Goal: Task Accomplishment & Management: Manage account settings

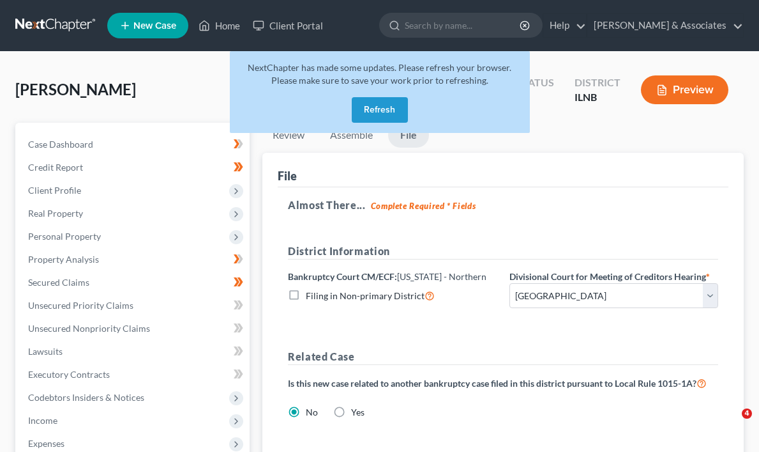
select select "0"
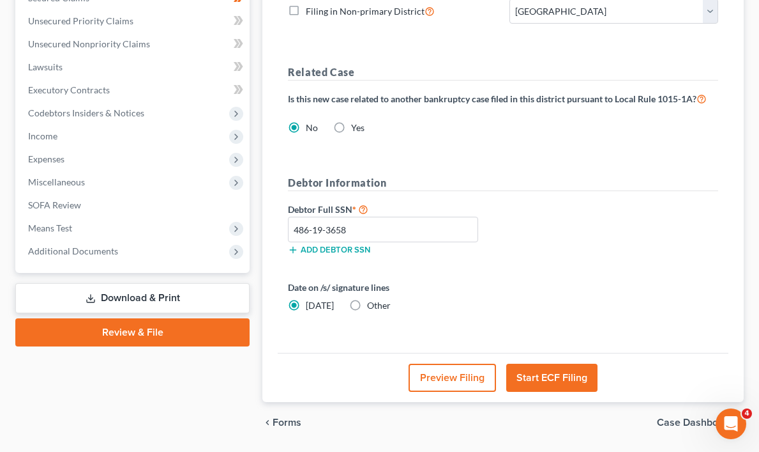
scroll to position [298, 0]
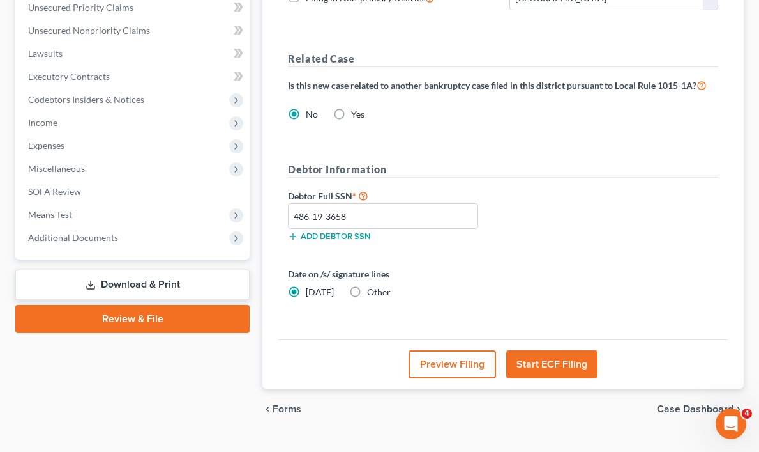
click at [544, 358] on button "Start ECF Filing" at bounding box center [552, 364] width 91 height 28
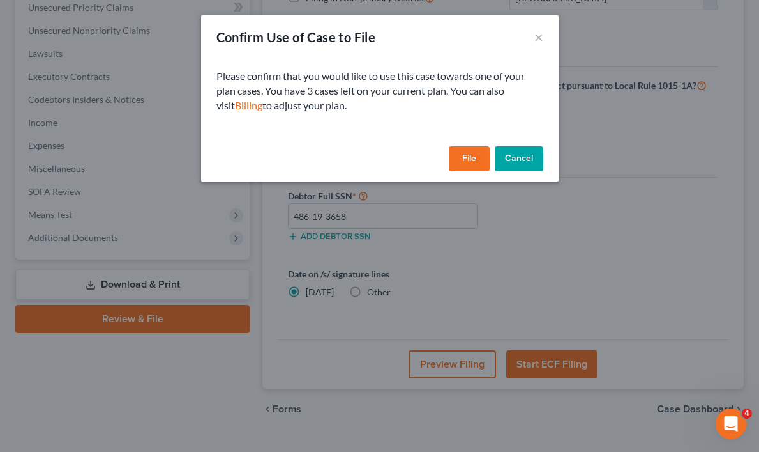
click at [473, 158] on button "File" at bounding box center [469, 159] width 41 height 26
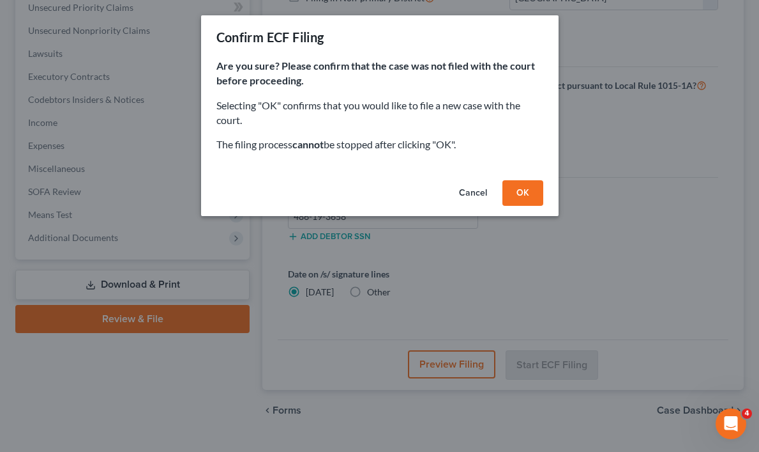
click at [515, 193] on button "OK" at bounding box center [523, 193] width 41 height 26
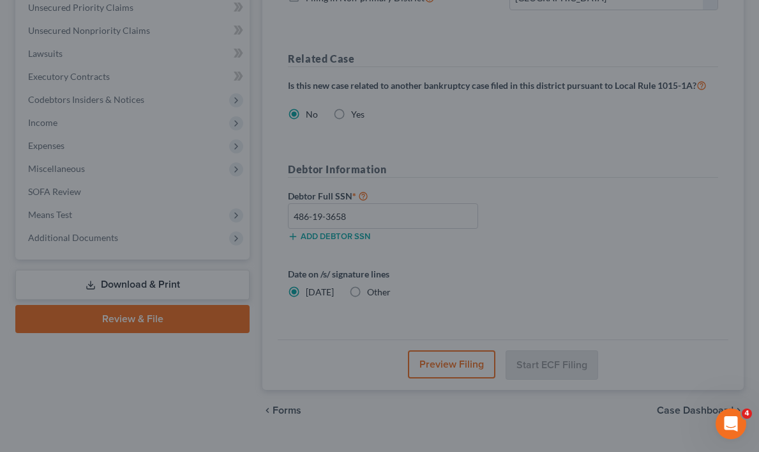
scroll to position [226, 0]
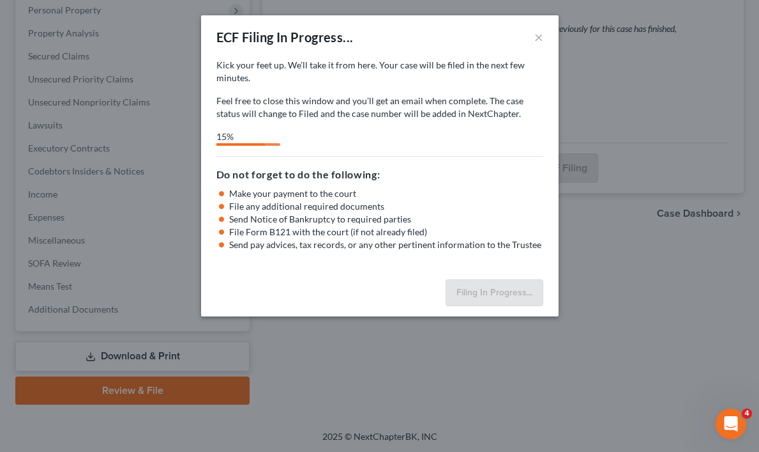
select select "0"
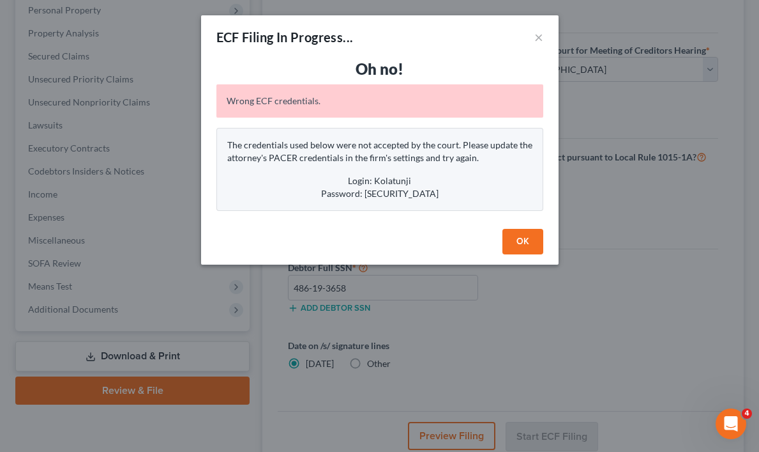
click at [524, 240] on button "OK" at bounding box center [523, 242] width 41 height 26
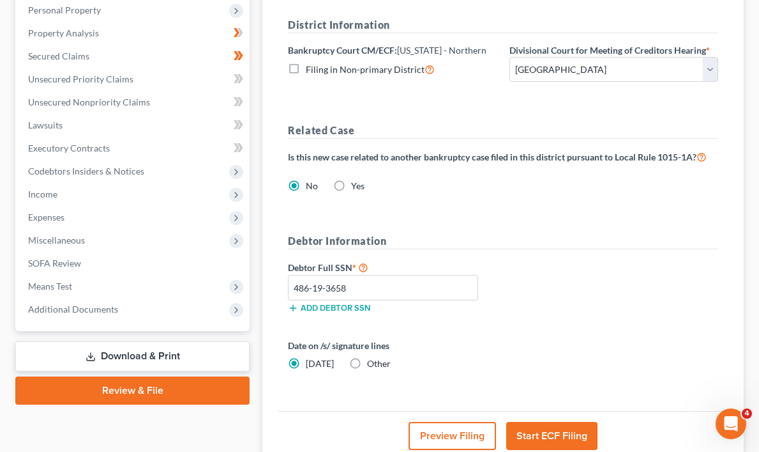
scroll to position [0, 0]
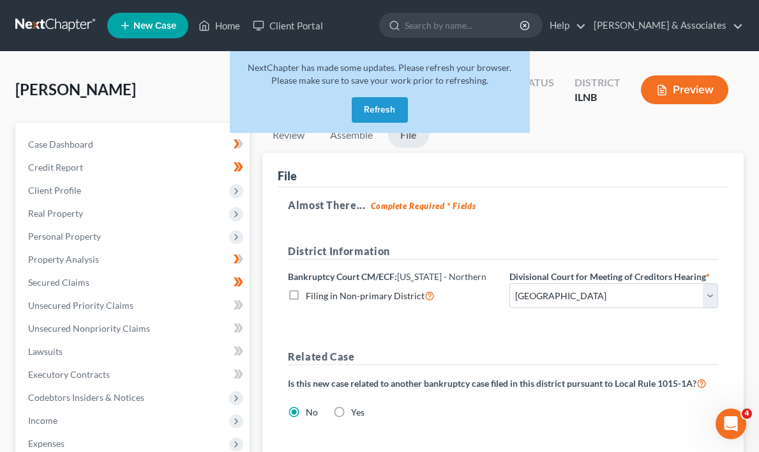
click at [380, 106] on button "Refresh" at bounding box center [380, 110] width 56 height 26
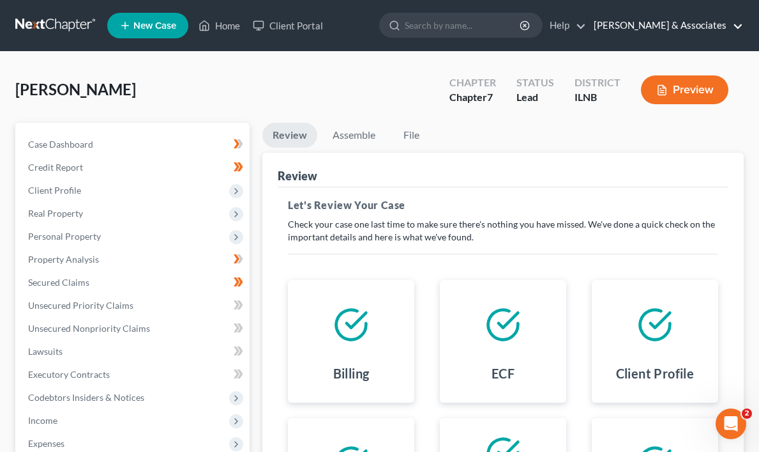
click at [736, 24] on link "[PERSON_NAME] & Associates" at bounding box center [666, 25] width 156 height 23
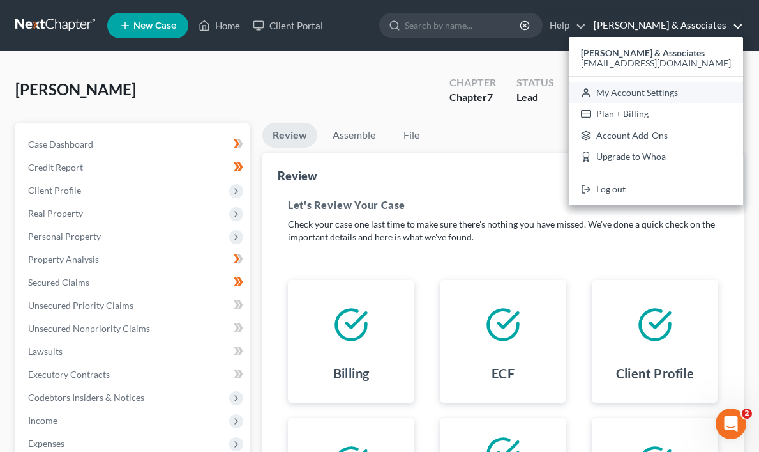
click at [680, 92] on link "My Account Settings" at bounding box center [656, 93] width 174 height 22
select select "23"
select select "14"
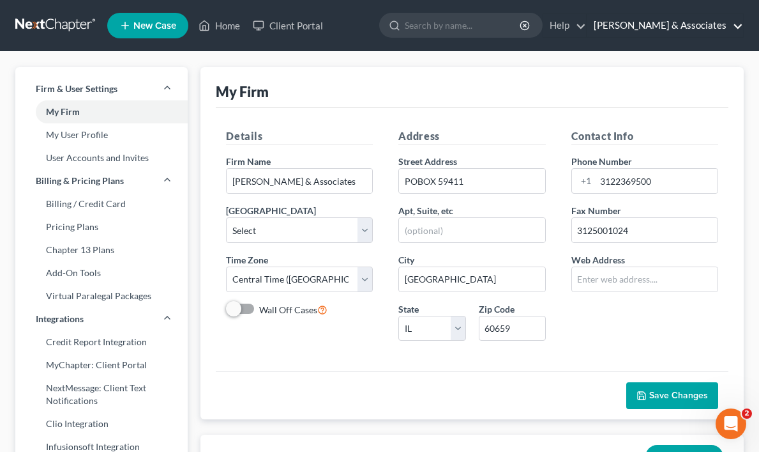
click at [737, 24] on link "[PERSON_NAME] & Associates" at bounding box center [666, 25] width 156 height 23
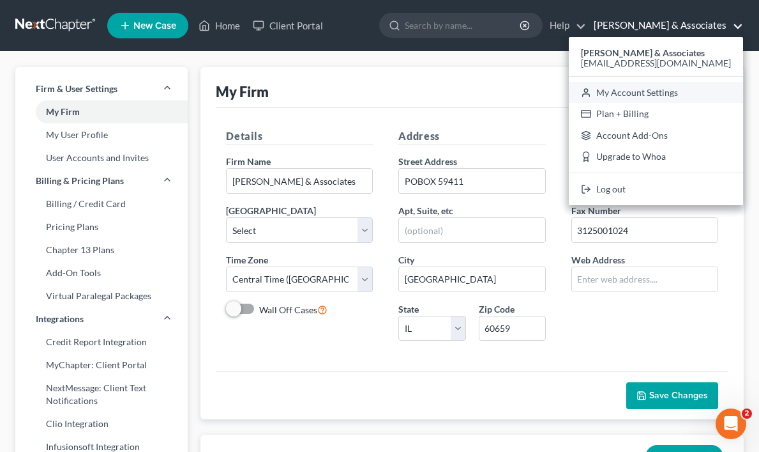
click at [683, 92] on link "My Account Settings" at bounding box center [656, 93] width 174 height 22
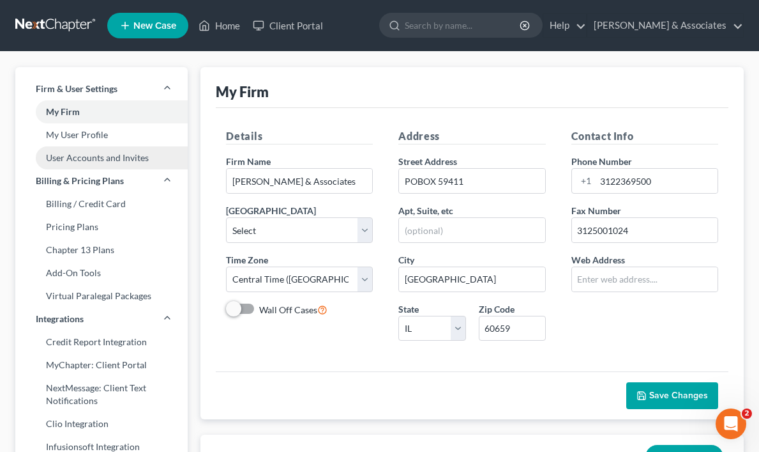
click at [111, 157] on link "User Accounts and Invites" at bounding box center [101, 157] width 172 height 23
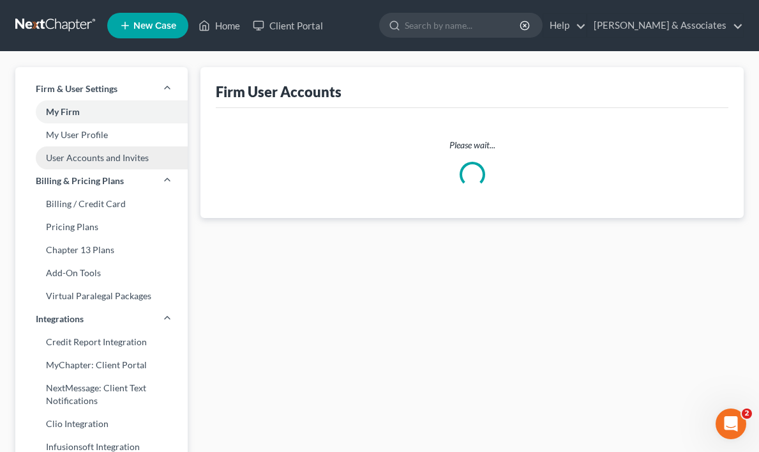
select select "0"
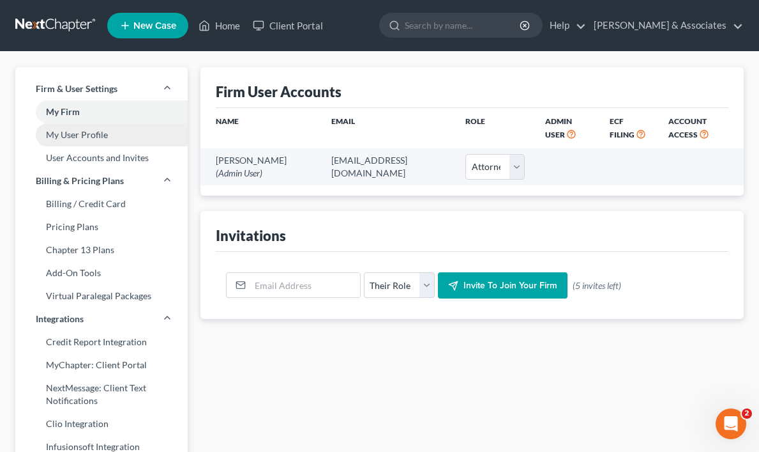
click at [93, 133] on link "My User Profile" at bounding box center [101, 134] width 172 height 23
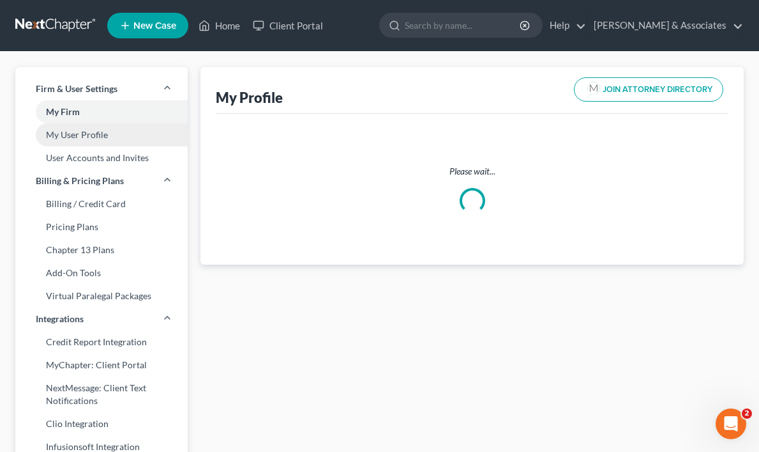
select select "14"
select select "25"
select select "attorney"
select select "0"
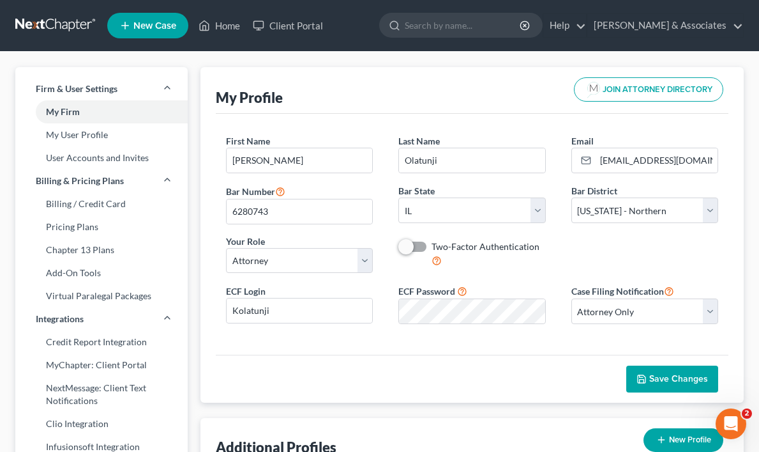
click at [679, 379] on span "Save Changes" at bounding box center [679, 378] width 59 height 11
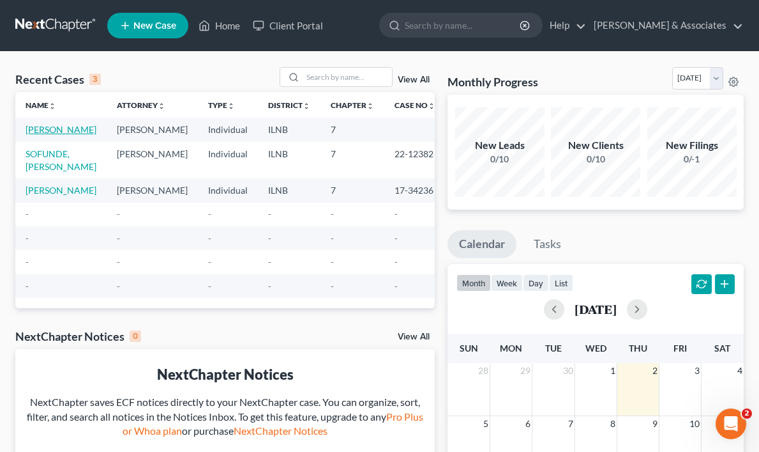
click at [49, 132] on link "[PERSON_NAME]" at bounding box center [61, 129] width 71 height 11
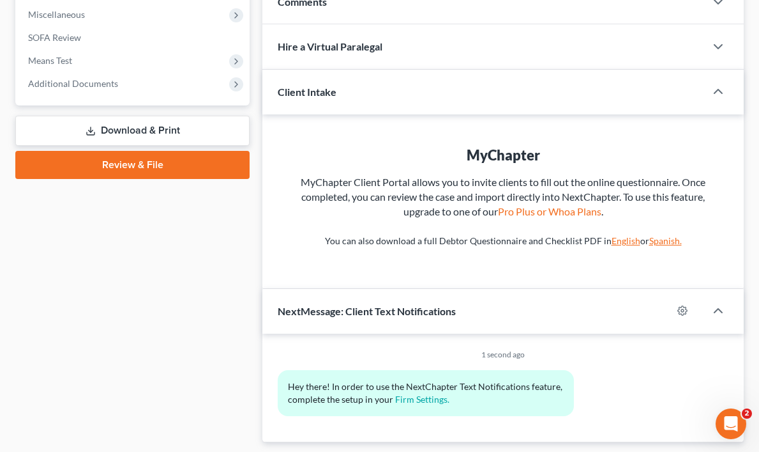
scroll to position [413, 0]
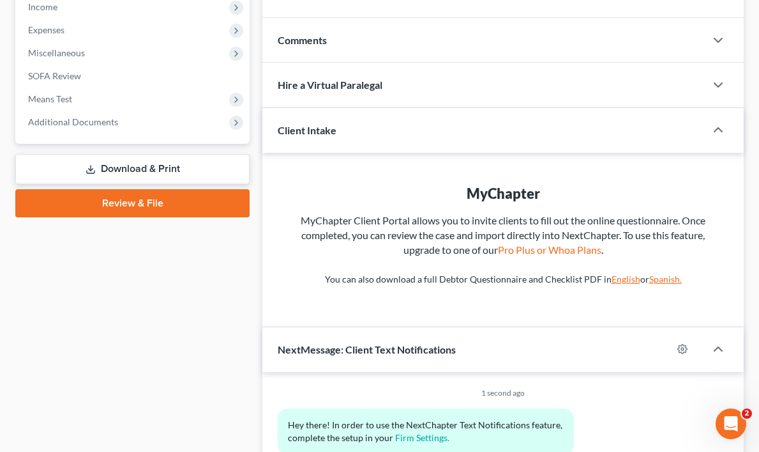
click at [125, 201] on link "Review & File" at bounding box center [132, 203] width 234 height 28
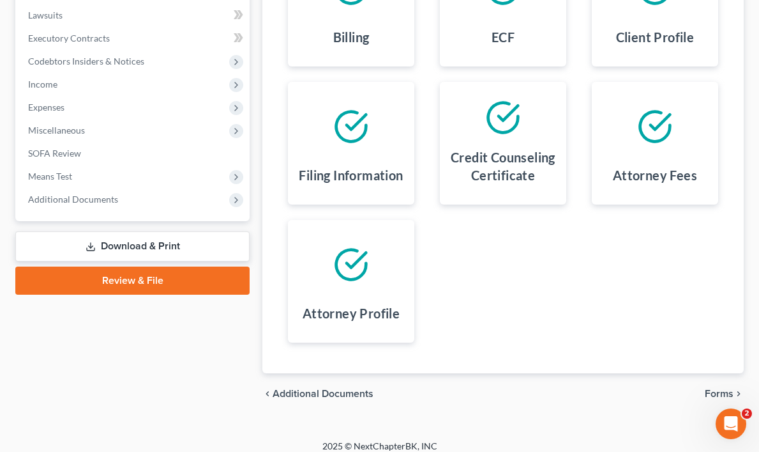
scroll to position [348, 0]
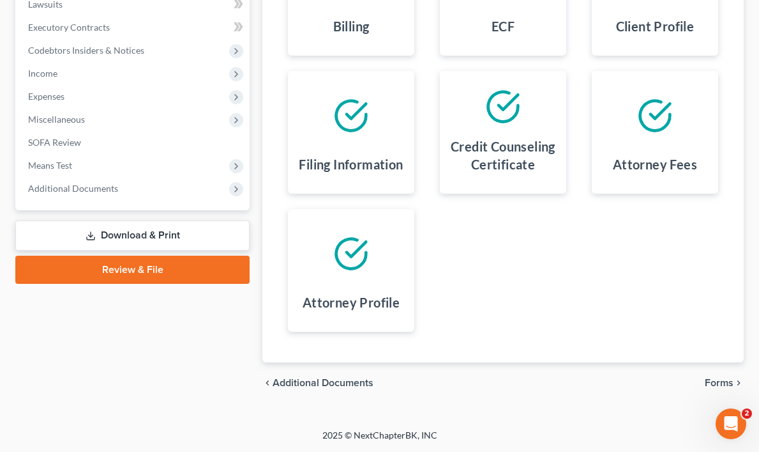
click at [131, 267] on link "Review & File" at bounding box center [132, 269] width 234 height 28
click at [723, 381] on span "Forms" at bounding box center [719, 382] width 29 height 10
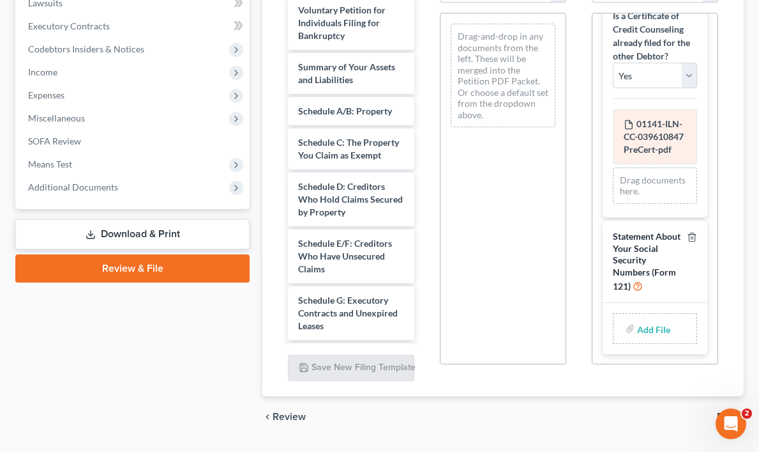
scroll to position [381, 0]
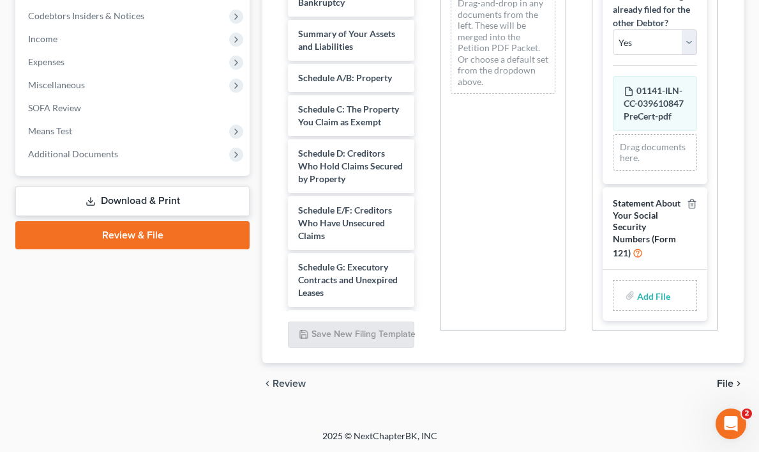
click at [650, 293] on input "file" at bounding box center [652, 295] width 31 height 23
type input "C:\fakepath\Sign SSN.pdf"
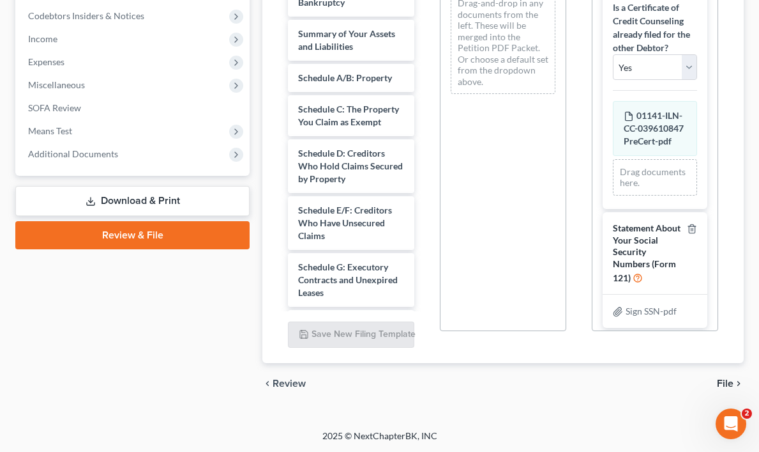
scroll to position [162, 0]
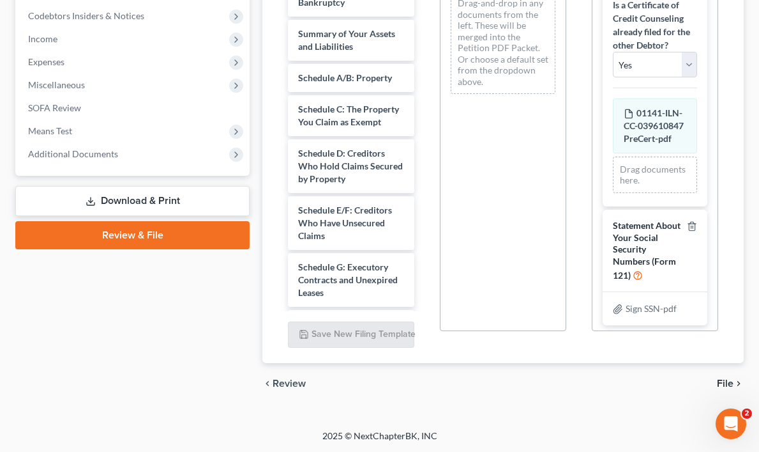
click at [292, 381] on span "Review" at bounding box center [289, 383] width 33 height 10
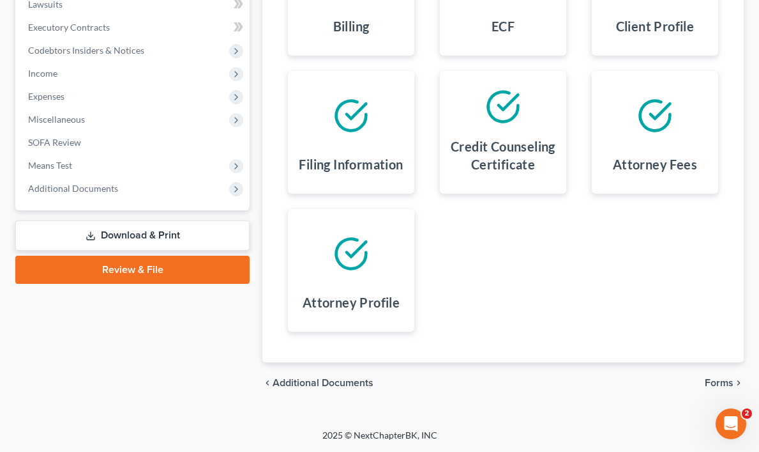
scroll to position [348, 0]
click at [128, 265] on link "Review & File" at bounding box center [132, 269] width 234 height 28
click at [118, 267] on link "Review & File" at bounding box center [132, 269] width 234 height 28
click at [326, 382] on span "Additional Documents" at bounding box center [323, 382] width 101 height 10
select select "0"
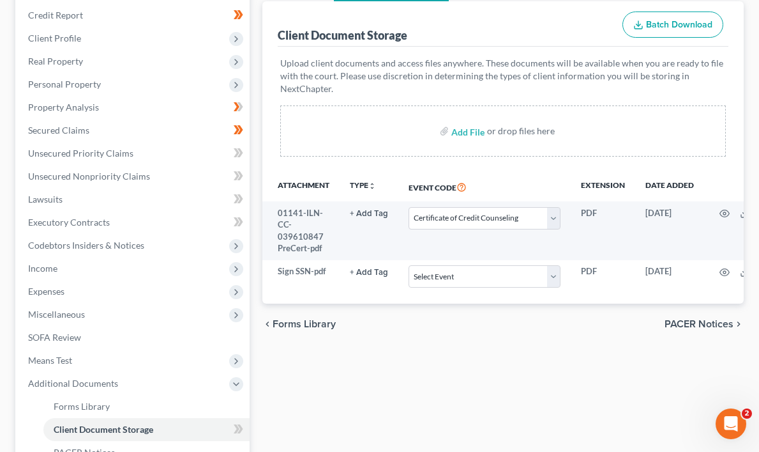
scroll to position [155, 0]
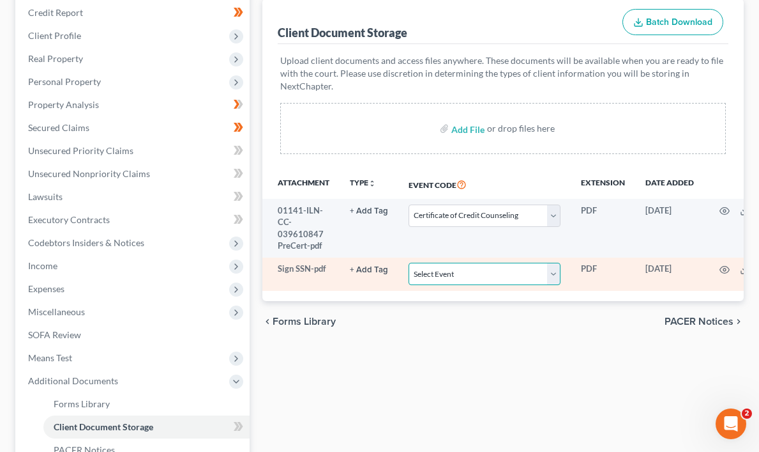
click at [551, 275] on select "Select Event Certificate of Credit Counseling Chapter 13 Calculation of Your Di…" at bounding box center [485, 274] width 152 height 22
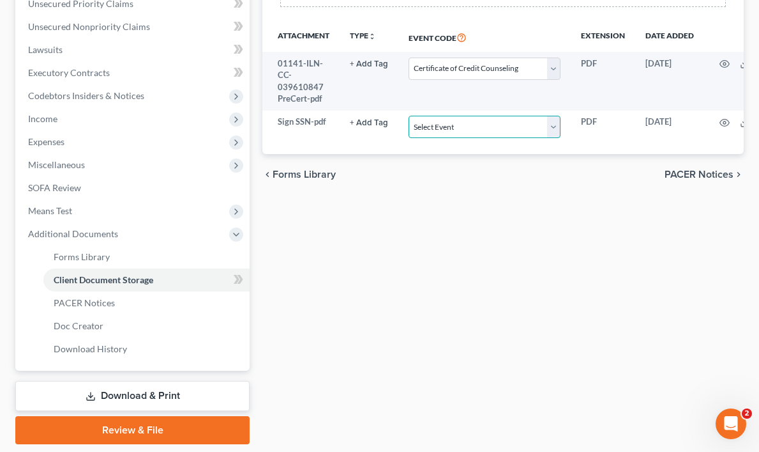
scroll to position [341, 0]
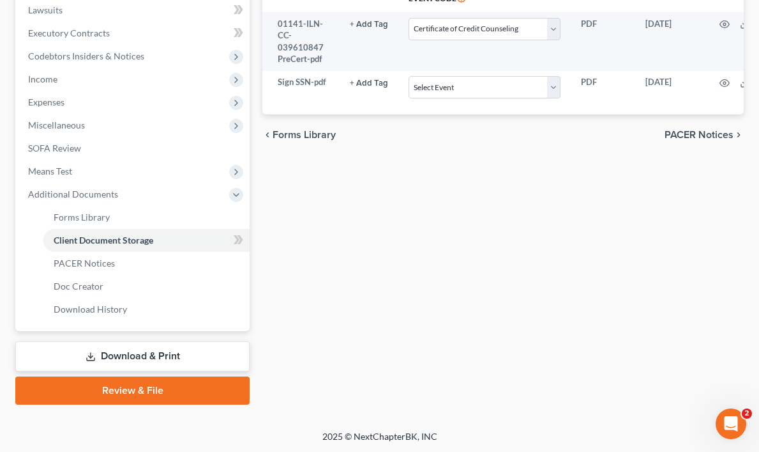
click at [204, 388] on link "Review & File" at bounding box center [132, 390] width 234 height 28
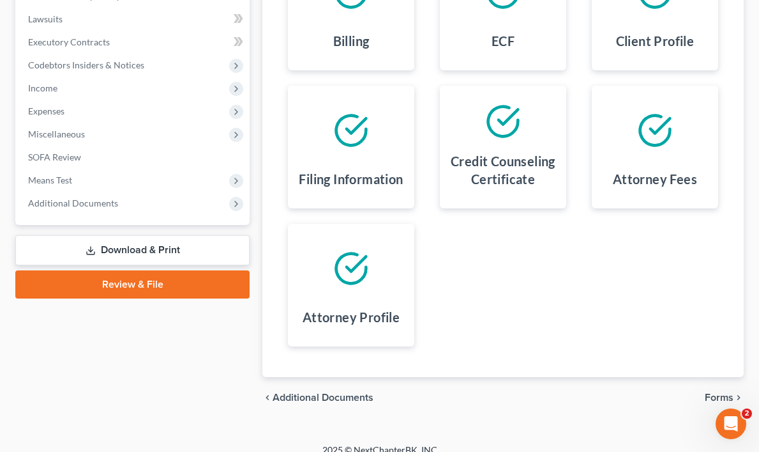
scroll to position [348, 0]
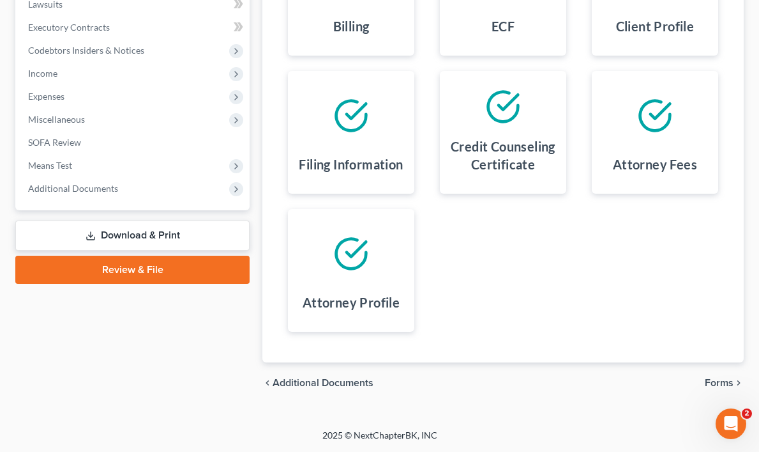
click at [725, 382] on span "Forms" at bounding box center [719, 382] width 29 height 10
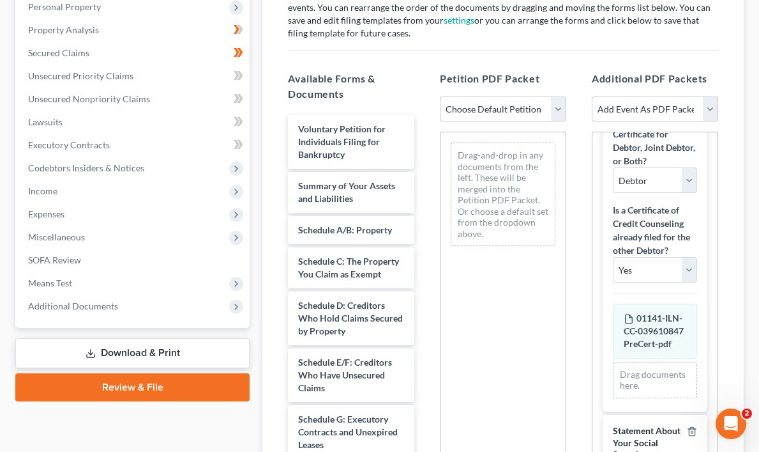
scroll to position [111, 0]
click at [690, 269] on select "Yes No" at bounding box center [655, 268] width 84 height 26
select select "1"
click at [613, 255] on select "Yes No" at bounding box center [655, 268] width 84 height 26
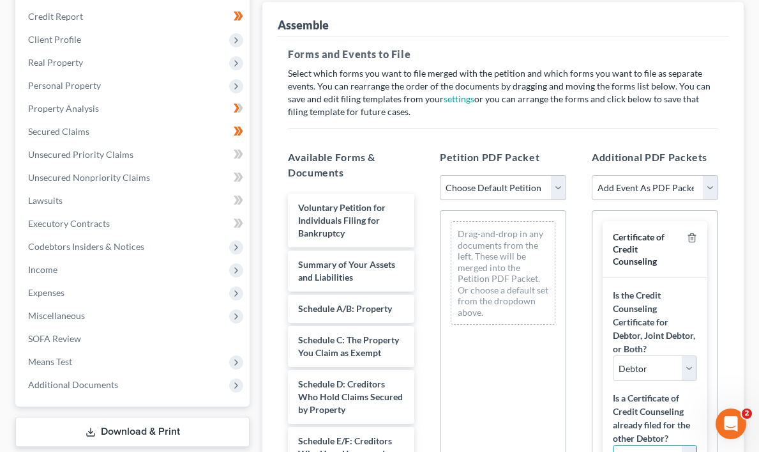
scroll to position [155, 0]
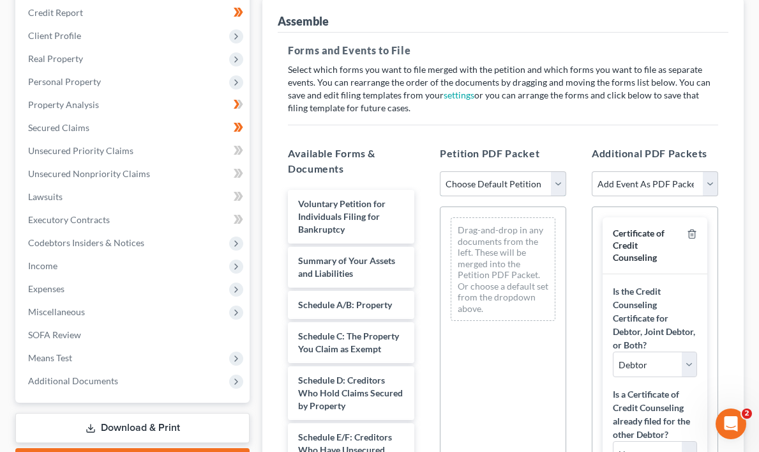
click at [556, 183] on select "Choose Default Petition PDF Packet Emergency Filing (Voluntary Petition and Cre…" at bounding box center [503, 184] width 126 height 26
click at [440, 171] on select "Choose Default Petition PDF Packet Emergency Filing (Voluntary Petition and Cre…" at bounding box center [503, 184] width 126 height 26
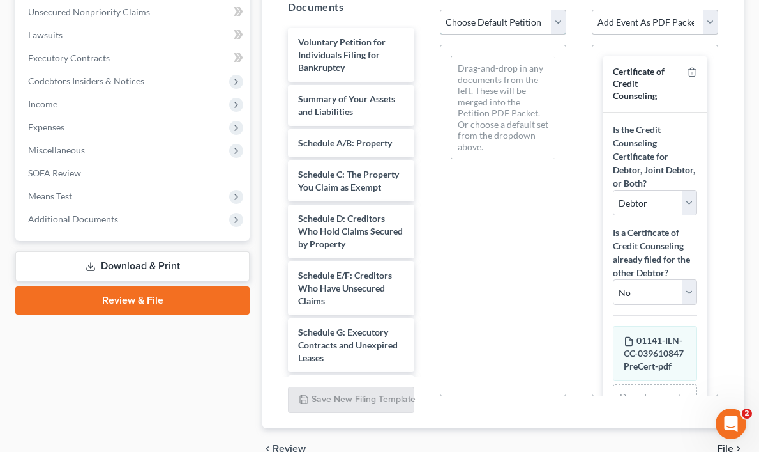
scroll to position [317, 0]
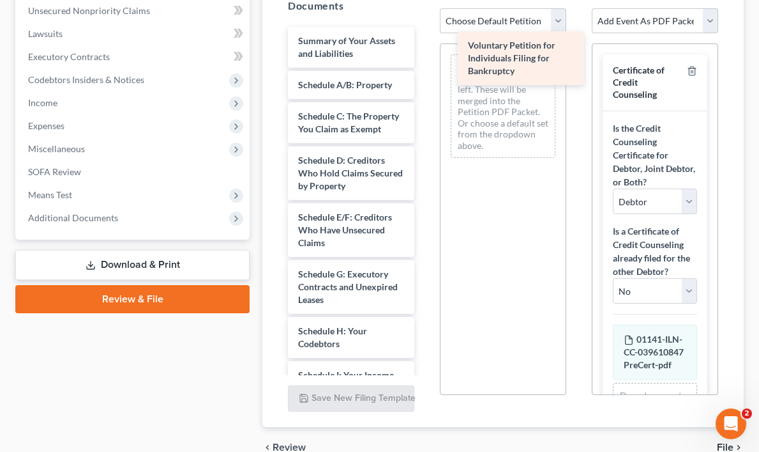
drag, startPoint x: 344, startPoint y: 53, endPoint x: 515, endPoint y: 67, distance: 171.8
click at [425, 65] on div "Voluntary Petition for Individuals Filing for Bankruptcy Voluntary Petition for…" at bounding box center [351, 460] width 147 height 867
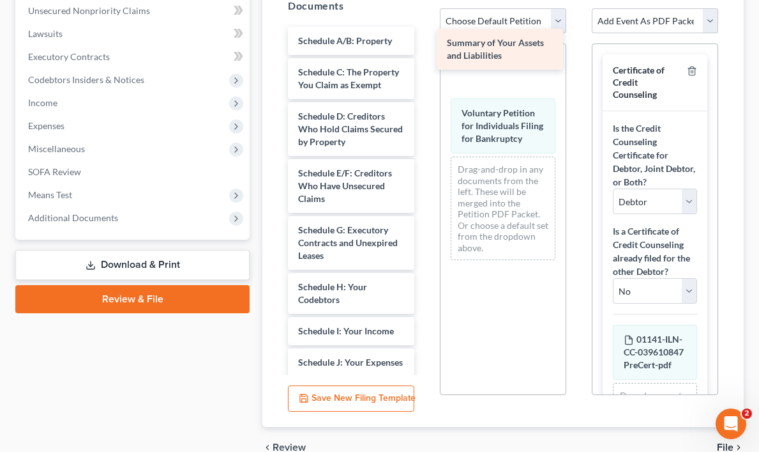
drag, startPoint x: 347, startPoint y: 38, endPoint x: 528, endPoint y: 52, distance: 181.3
click at [425, 52] on div "Summary of Your Assets and Liabilities Summary of Your Assets and Liabilities S…" at bounding box center [351, 438] width 147 height 823
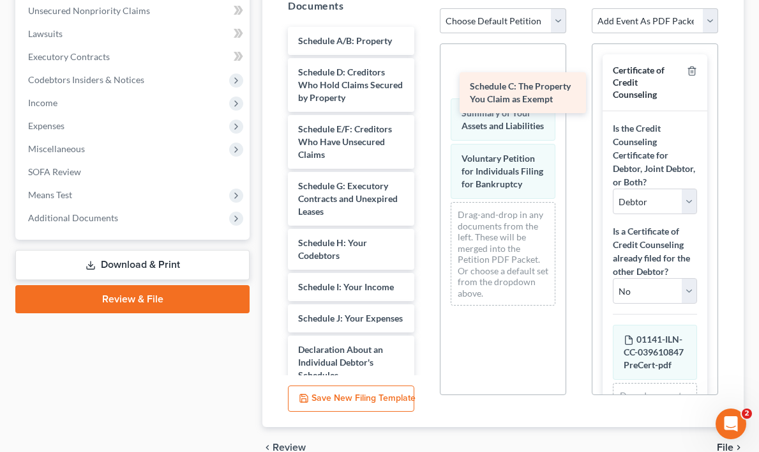
drag, startPoint x: 342, startPoint y: 75, endPoint x: 528, endPoint y: 109, distance: 188.4
click at [425, 109] on div "Schedule C: The Property You Claim as Exempt Schedule A/B: Property Schedule C:…" at bounding box center [351, 416] width 147 height 779
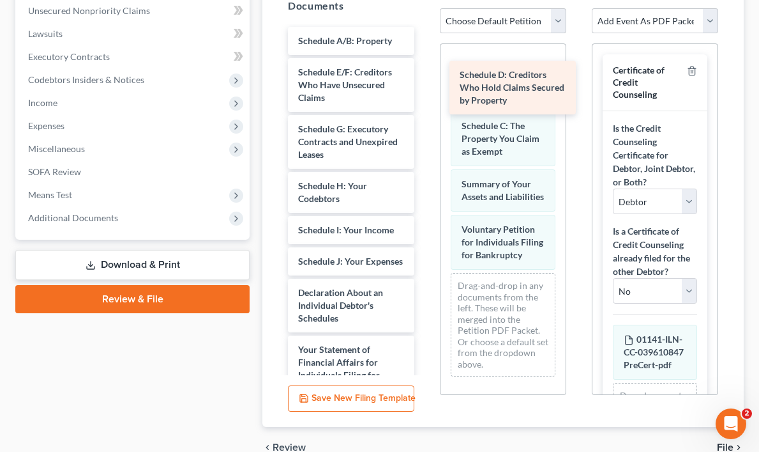
drag, startPoint x: 332, startPoint y: 79, endPoint x: 531, endPoint y: 112, distance: 201.9
click at [425, 110] on div "Schedule D: Creditors Who Hold Claims Secured by Property Schedule A/B: Propert…" at bounding box center [351, 388] width 147 height 722
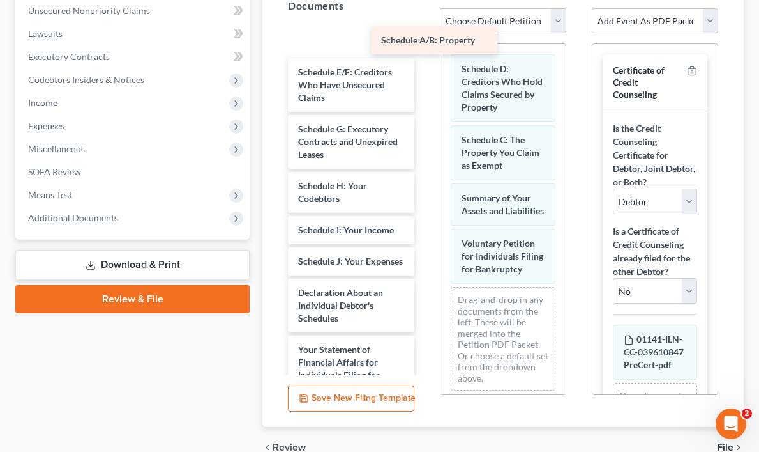
drag, startPoint x: 337, startPoint y: 31, endPoint x: 446, endPoint y: 43, distance: 109.9
click at [425, 43] on div "Schedule A/B: Property Schedule A/B: Property Schedule A/B: Property Schedule E…" at bounding box center [351, 388] width 147 height 722
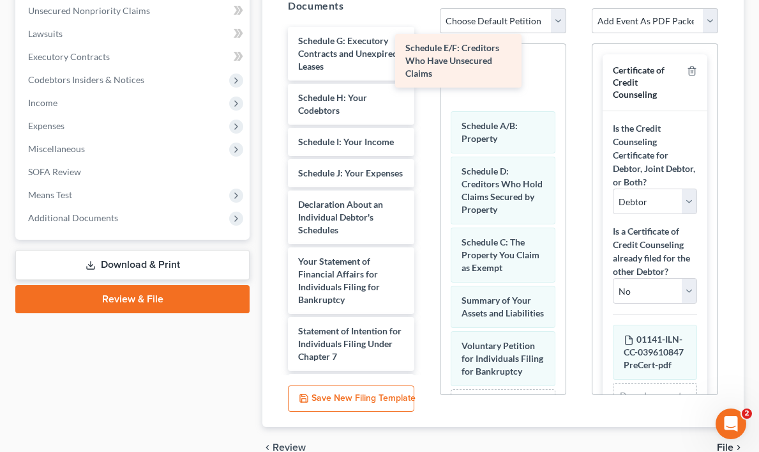
drag, startPoint x: 339, startPoint y: 43, endPoint x: 455, endPoint y: 54, distance: 116.1
click at [425, 54] on div "Schedule E/F: Creditors Who Have Unsecured Claims Schedule E/F: Creditors Who H…" at bounding box center [351, 344] width 147 height 634
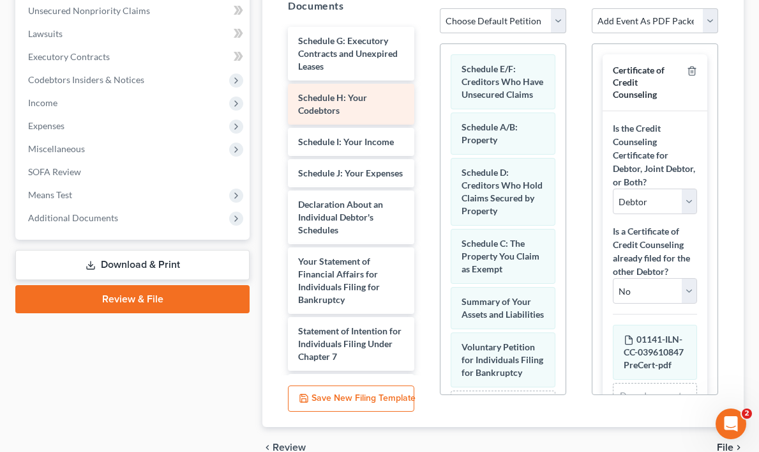
click at [425, 91] on div "Schedule G: Executory Contracts and Unexpired Leases Schedule H: Your Codebtors…" at bounding box center [351, 344] width 147 height 634
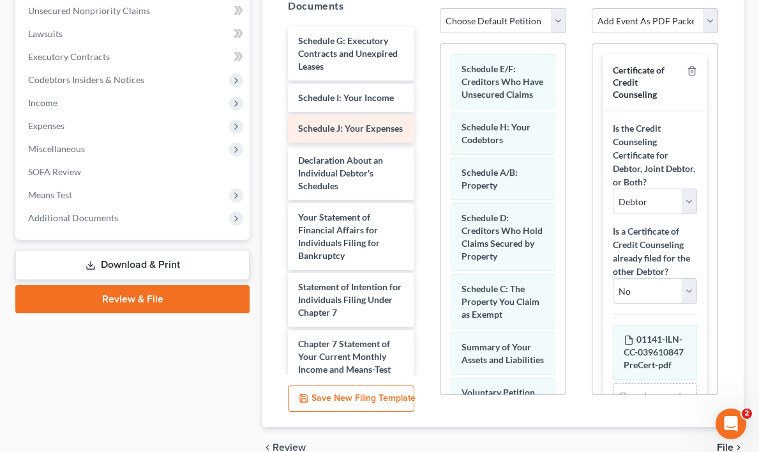
drag, startPoint x: 347, startPoint y: 128, endPoint x: 461, endPoint y: 128, distance: 113.7
click at [425, 128] on div "Schedule J: Your Expenses Schedule G: Executory Contracts and Unexpired Leases …" at bounding box center [351, 322] width 147 height 590
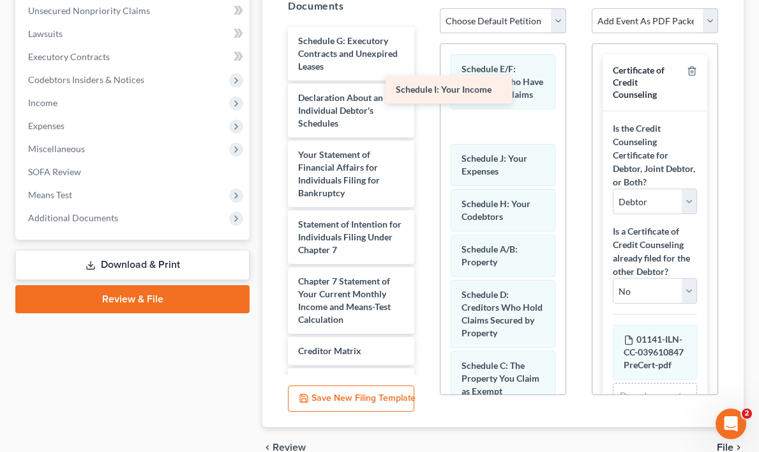
drag, startPoint x: 355, startPoint y: 94, endPoint x: 494, endPoint y: 89, distance: 138.7
click at [425, 87] on div "Schedule I: Your Income Schedule G: Executory Contracts and Unexpired Leases Sc…" at bounding box center [351, 290] width 147 height 527
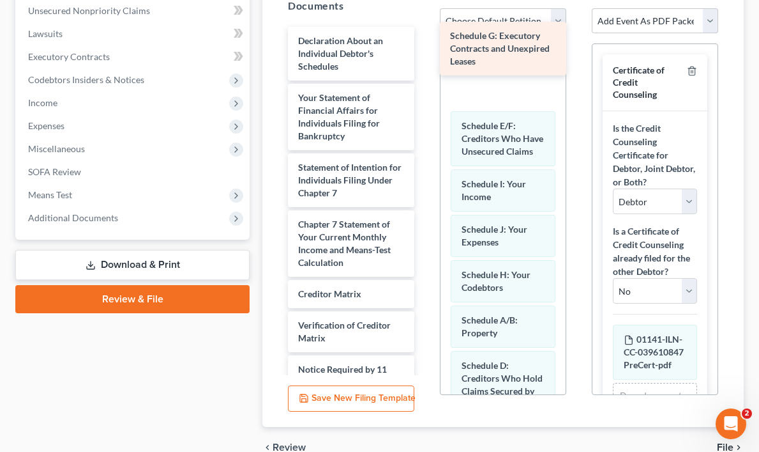
drag, startPoint x: 328, startPoint y: 40, endPoint x: 483, endPoint y: 35, distance: 155.3
click at [425, 35] on div "Schedule G: Executory Contracts and Unexpired Leases Schedule G: Executory Cont…" at bounding box center [351, 262] width 147 height 470
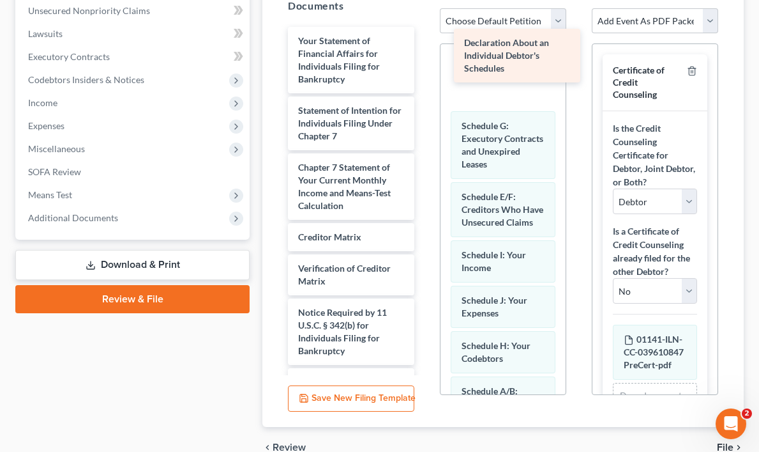
drag, startPoint x: 305, startPoint y: 47, endPoint x: 485, endPoint y: 51, distance: 180.2
click at [425, 51] on div "Declaration About an Individual Debtor's Schedules Declaration About an Individ…" at bounding box center [351, 233] width 147 height 413
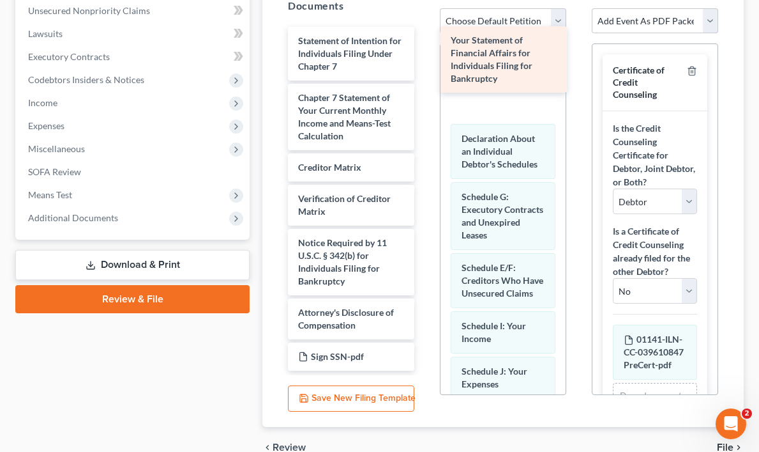
drag, startPoint x: 339, startPoint y: 54, endPoint x: 499, endPoint y: 54, distance: 159.7
click at [425, 54] on div "Your Statement of Financial Affairs for Individuals Filing for Bankruptcy Your …" at bounding box center [351, 199] width 147 height 344
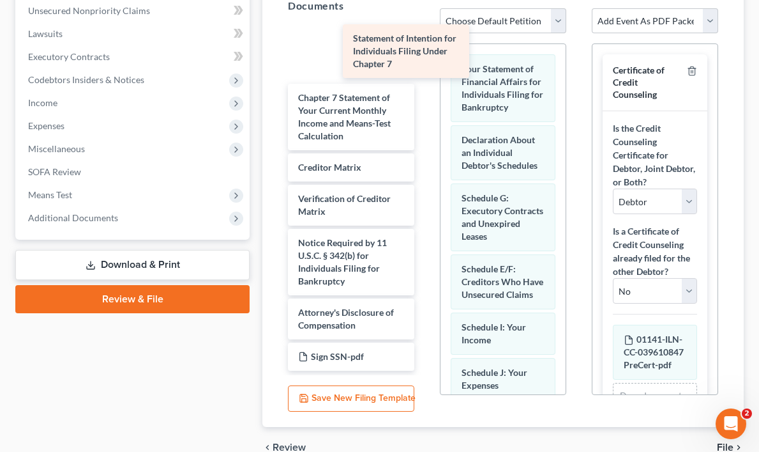
drag, startPoint x: 328, startPoint y: 53, endPoint x: 478, endPoint y: 70, distance: 151.7
click at [425, 70] on div "Statement of Intention for Individuals Filing Under Chapter 7 Statement of Inte…" at bounding box center [351, 199] width 147 height 344
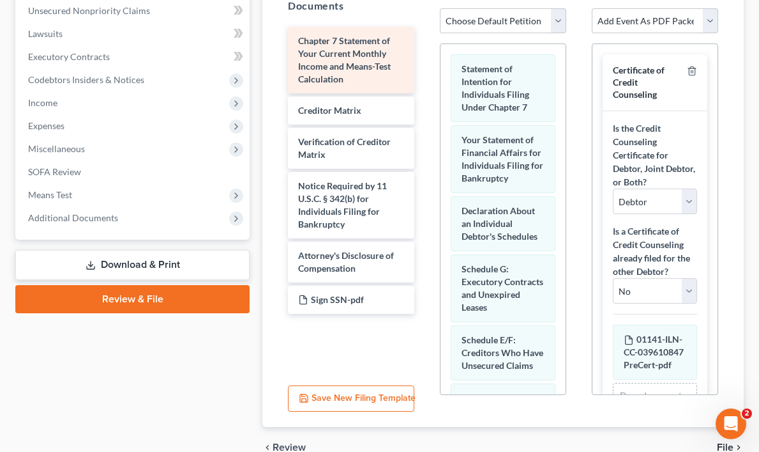
click at [425, 69] on div "Chapter 7 Statement of Your Current Monthly Income and Means-Test Calculation C…" at bounding box center [351, 170] width 147 height 287
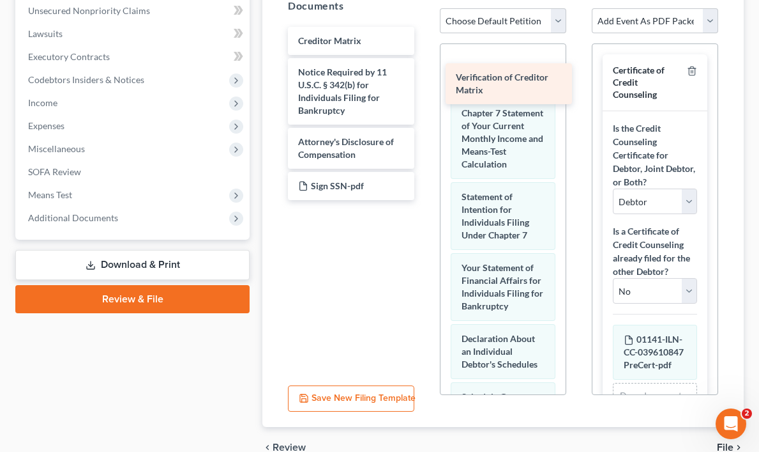
drag, startPoint x: 326, startPoint y: 72, endPoint x: 491, endPoint y: 81, distance: 165.7
click at [425, 81] on div "Verification of Creditor Matrix Creditor Matrix Verification of Creditor Matrix…" at bounding box center [351, 113] width 147 height 173
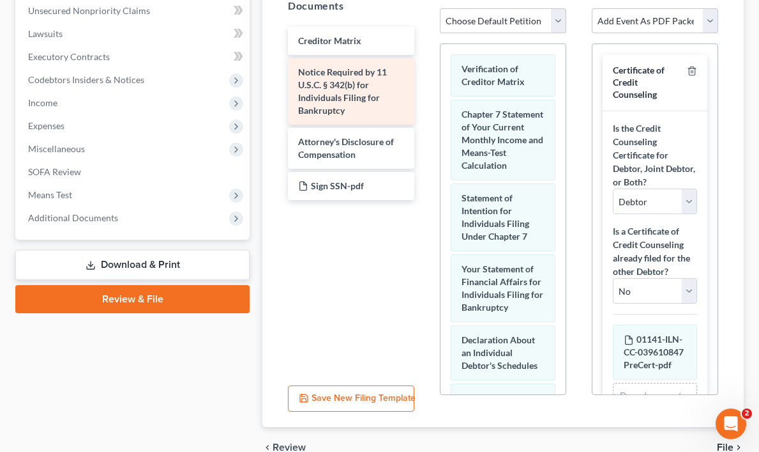
click at [425, 113] on div "Creditor Matrix Notice Required by 11 U.S.C. § 342(b) for Individuals Filing fo…" at bounding box center [351, 113] width 147 height 173
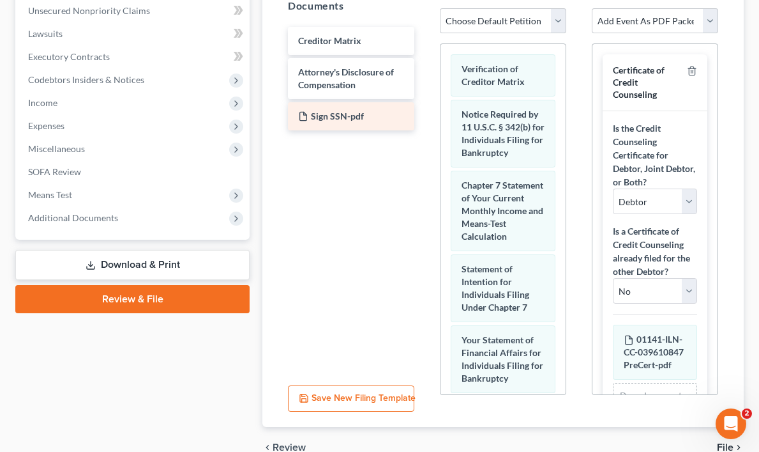
click at [425, 117] on div "Creditor Matrix Attorney's Disclosure of Compensation Sign SSN-pdf" at bounding box center [351, 78] width 147 height 103
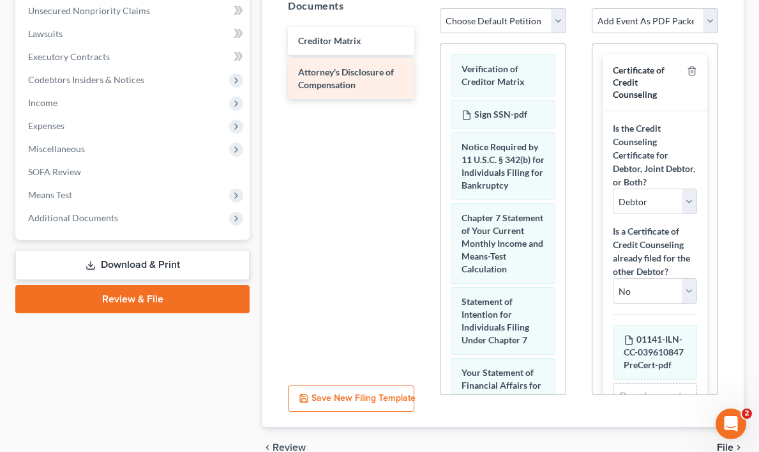
click at [425, 74] on div "Creditor Matrix Attorney's Disclosure of Compensation" at bounding box center [351, 63] width 147 height 72
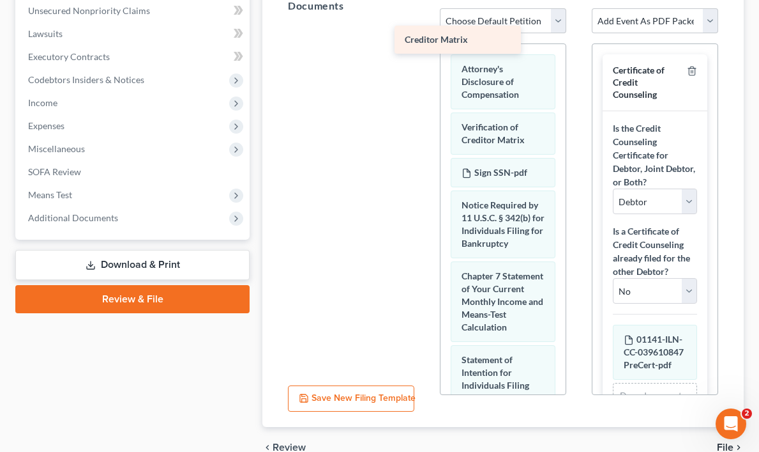
drag, startPoint x: 324, startPoint y: 38, endPoint x: 462, endPoint y: 40, distance: 138.6
click at [425, 40] on div "Creditor Matrix Creditor Matrix Creditor Matrix" at bounding box center [351, 41] width 147 height 28
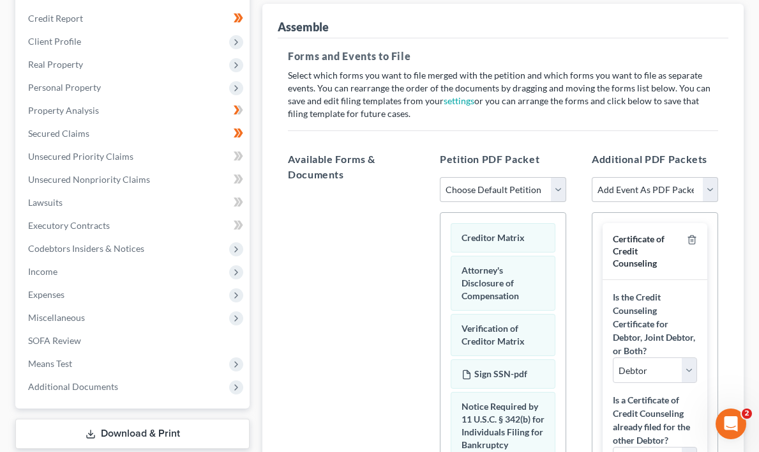
scroll to position [0, 0]
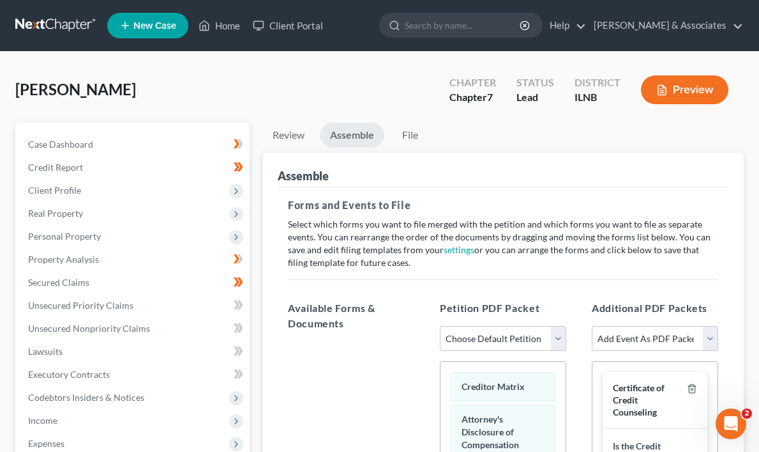
click at [360, 132] on link "Assemble" at bounding box center [352, 135] width 65 height 25
click at [294, 132] on link "Review" at bounding box center [289, 135] width 52 height 25
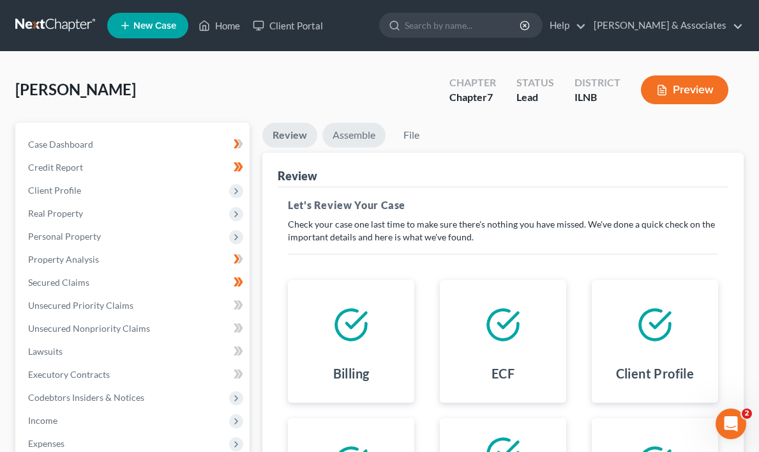
click at [361, 132] on link "Assemble" at bounding box center [354, 135] width 63 height 25
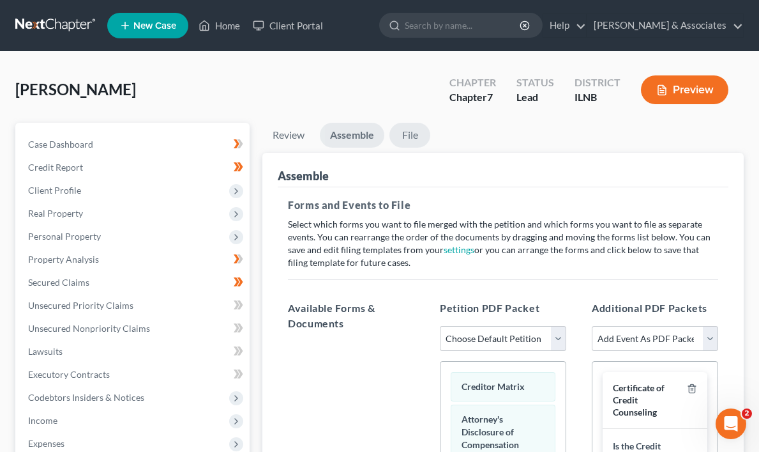
click at [411, 133] on link "File" at bounding box center [410, 135] width 41 height 25
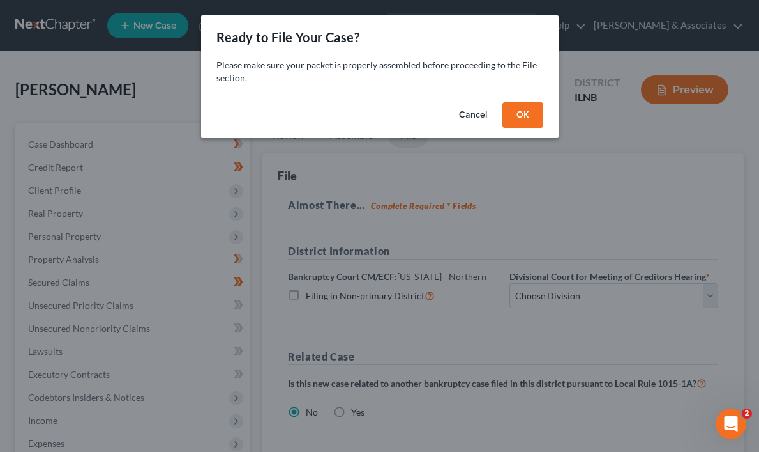
click at [520, 115] on button "OK" at bounding box center [523, 115] width 41 height 26
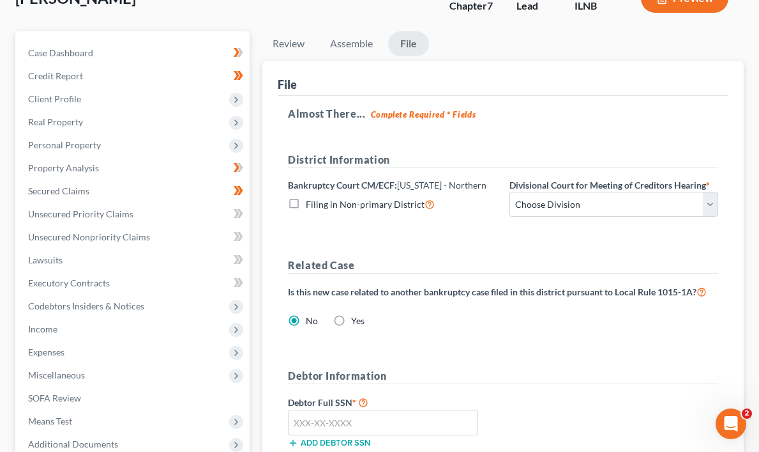
scroll to position [90, 0]
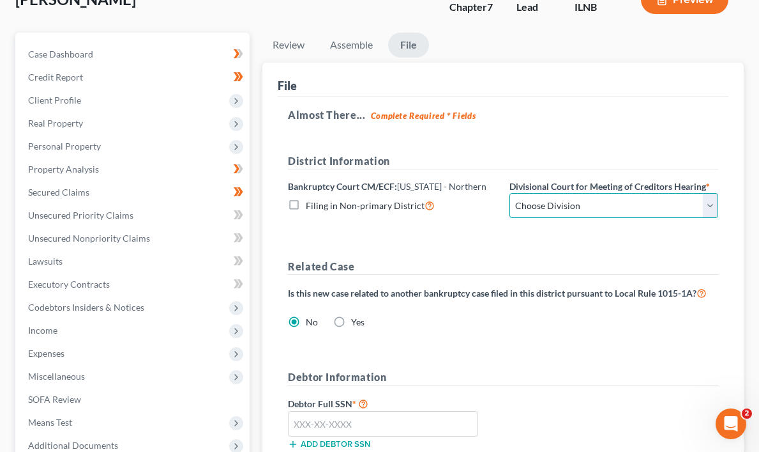
click at [711, 202] on select "Choose Division [GEOGRAPHIC_DATA] Rockford" at bounding box center [614, 206] width 209 height 26
select select "0"
click at [510, 193] on select "Choose Division [GEOGRAPHIC_DATA] Rockford" at bounding box center [614, 206] width 209 height 26
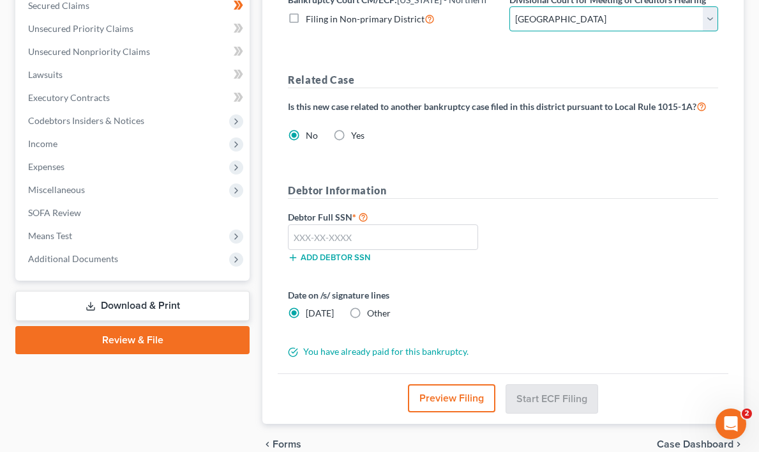
scroll to position [292, 0]
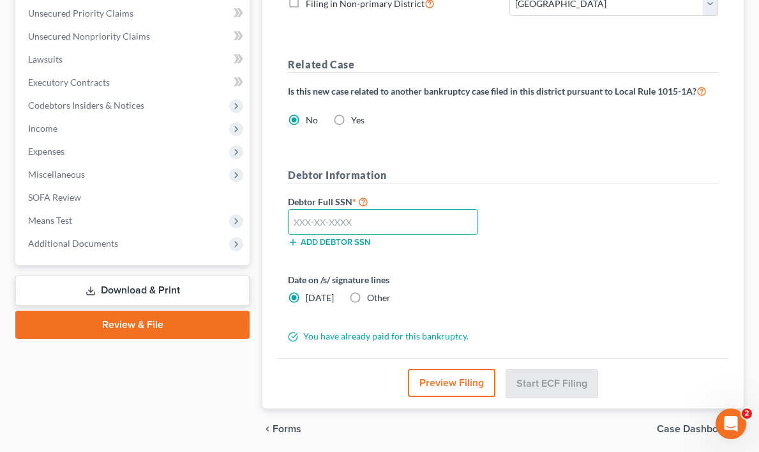
click at [362, 224] on input "text" at bounding box center [383, 222] width 190 height 26
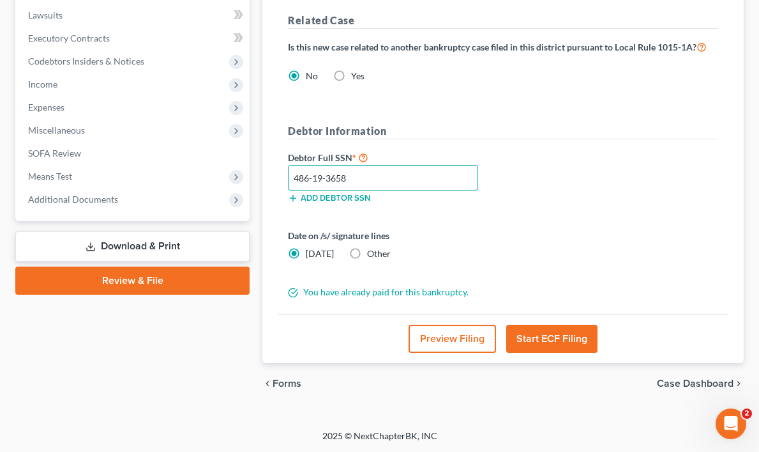
type input "486-19-3658"
click at [536, 339] on button "Start ECF Filing" at bounding box center [552, 338] width 91 height 28
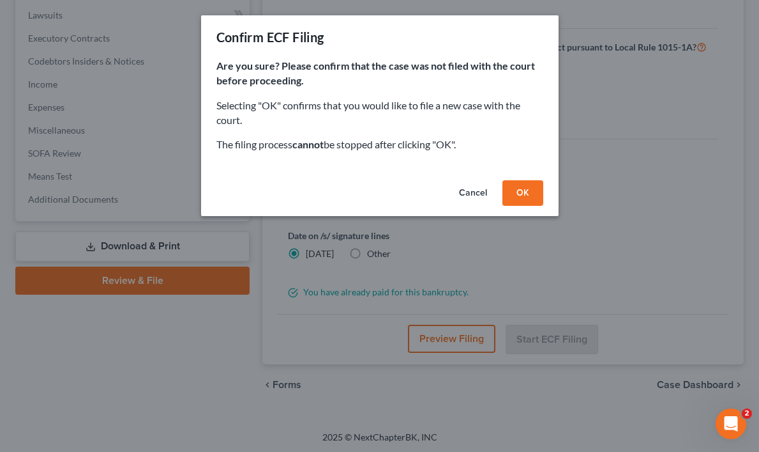
click at [526, 198] on button "OK" at bounding box center [523, 193] width 41 height 26
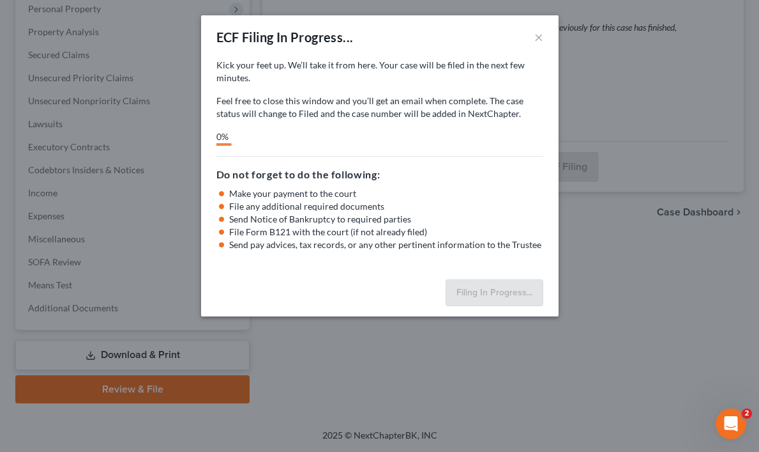
scroll to position [226, 0]
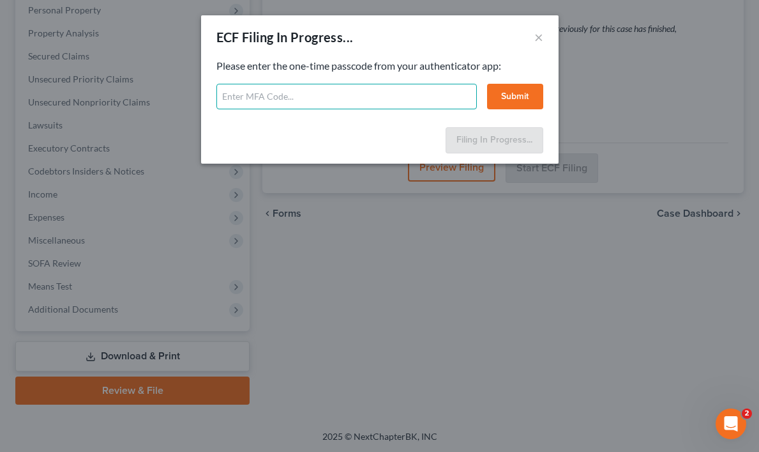
click at [318, 98] on input "text" at bounding box center [347, 97] width 261 height 26
type input "807704"
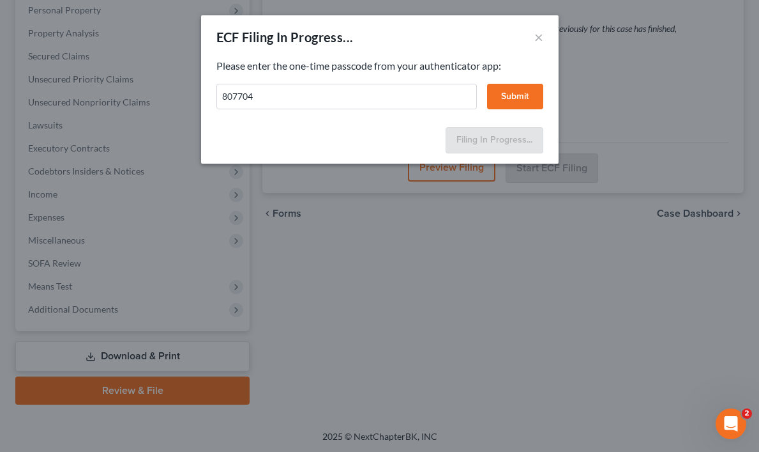
click at [513, 92] on button "Submit" at bounding box center [515, 97] width 56 height 26
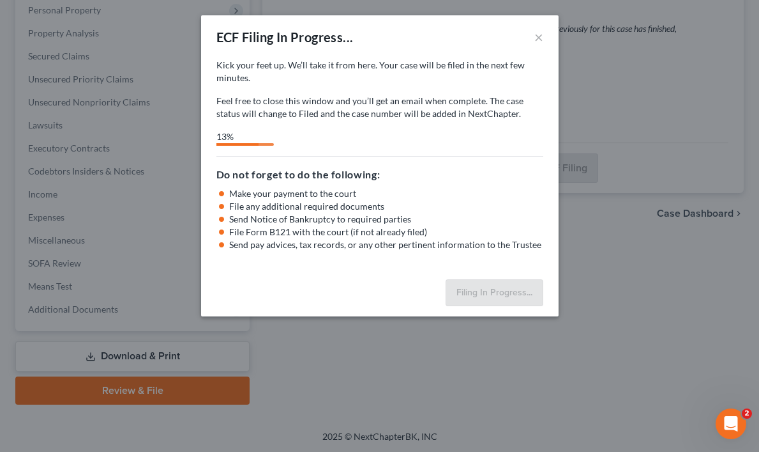
select select "0"
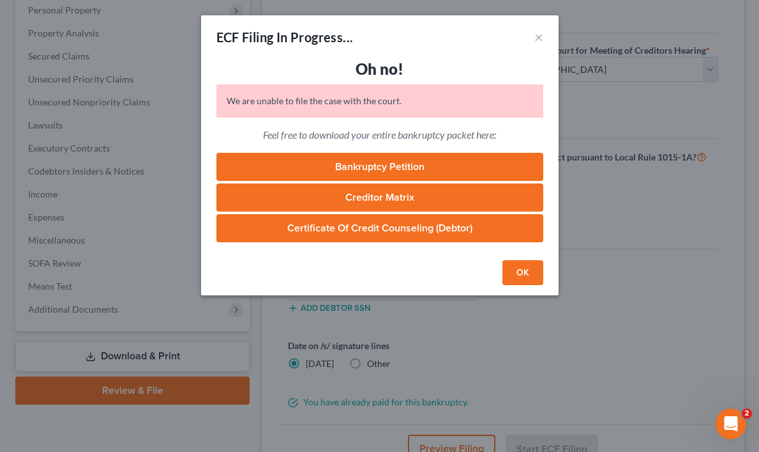
click at [521, 274] on button "OK" at bounding box center [523, 273] width 41 height 26
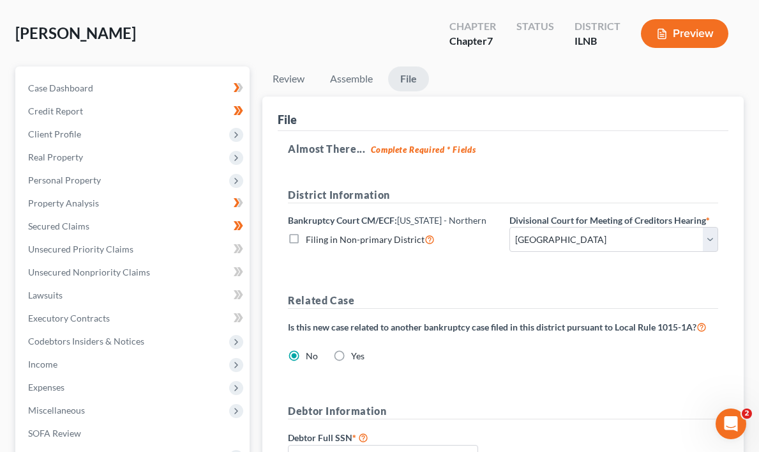
scroll to position [55, 0]
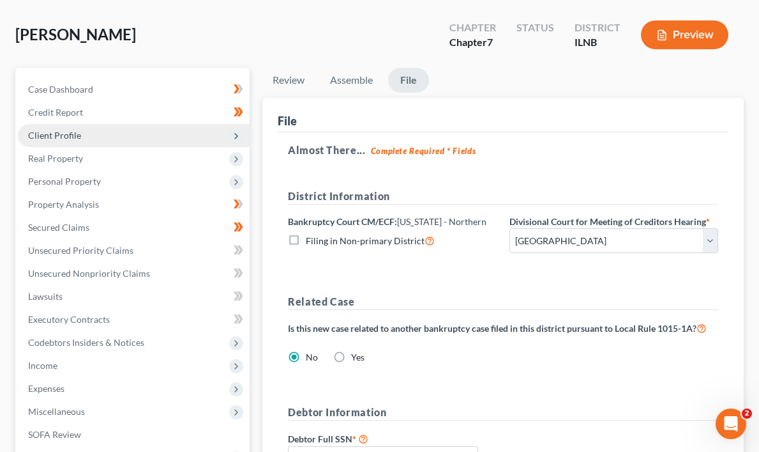
click at [68, 132] on span "Client Profile" at bounding box center [54, 135] width 53 height 11
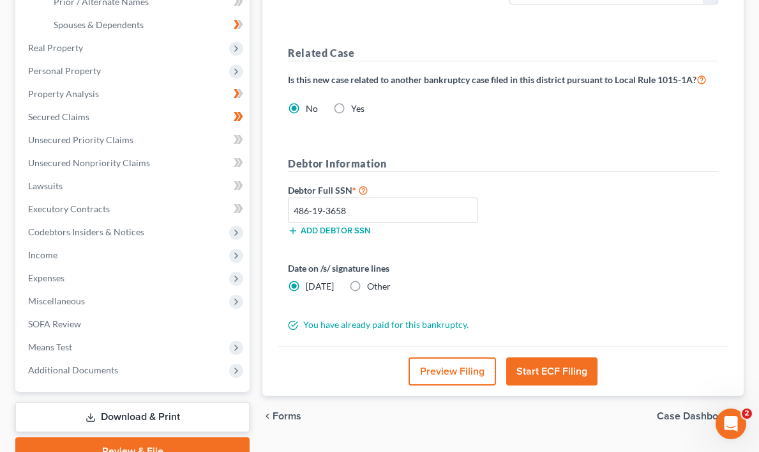
scroll to position [364, 0]
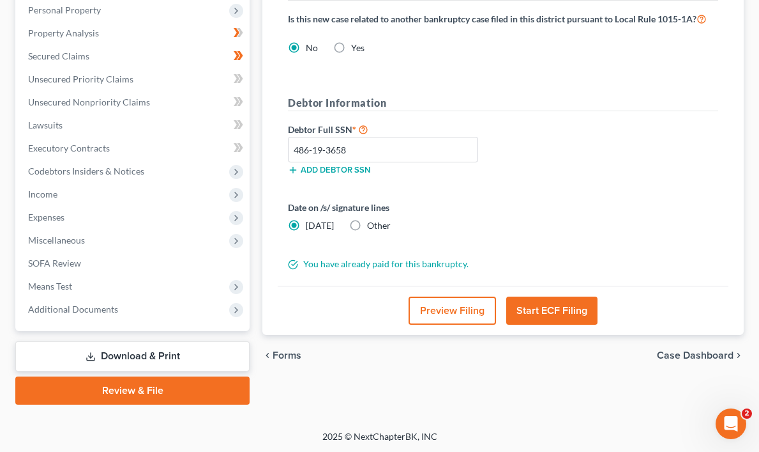
click at [464, 384] on div "Review Assemble File Review This court does not allow electronic filing for cas…" at bounding box center [503, 82] width 494 height 646
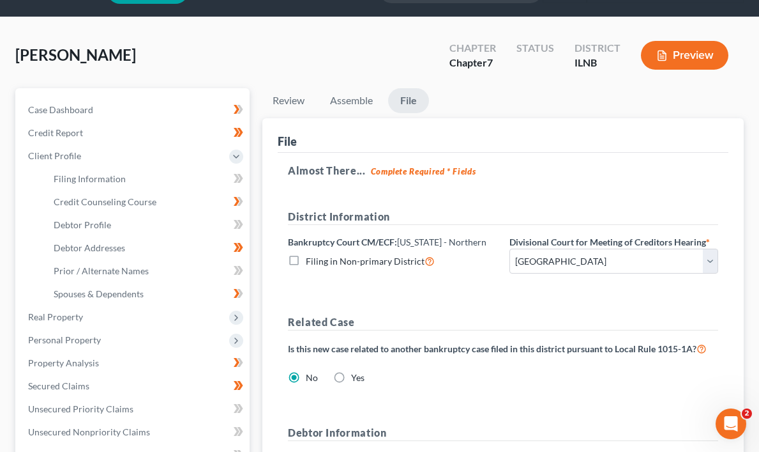
scroll to position [40, 0]
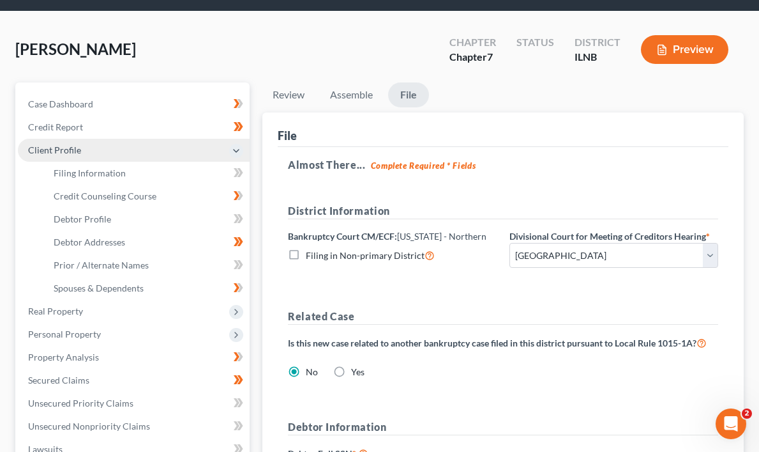
click at [61, 149] on span "Client Profile" at bounding box center [54, 149] width 53 height 11
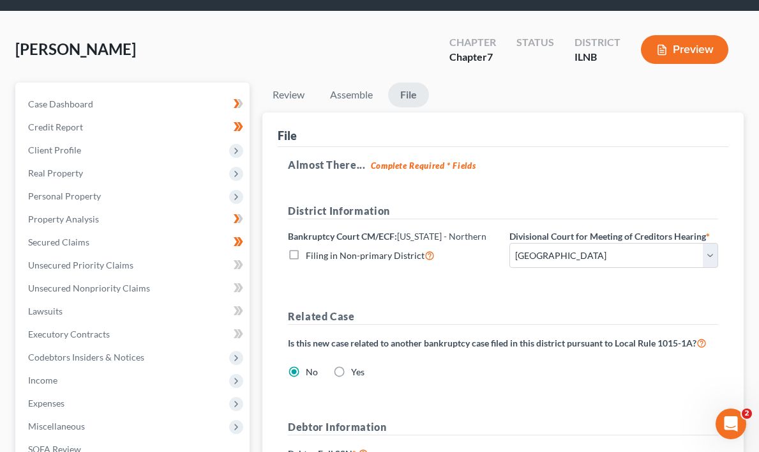
click at [500, 78] on div "[PERSON_NAME] Upgraded Chapter Chapter 7 Status District ILNB Preview" at bounding box center [379, 55] width 729 height 56
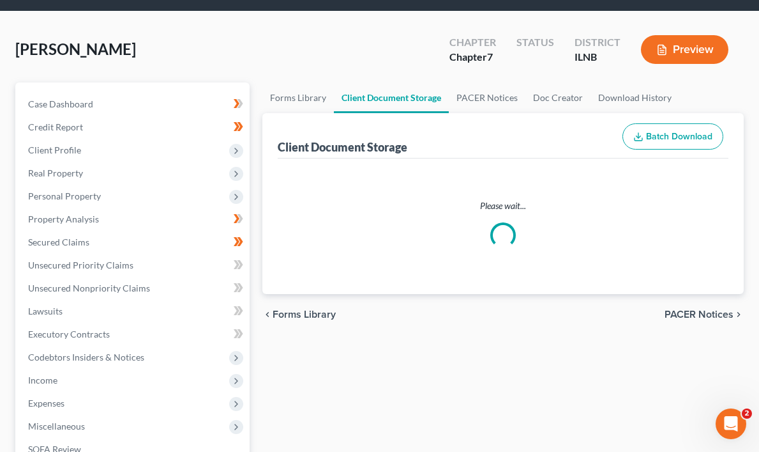
scroll to position [226, 0]
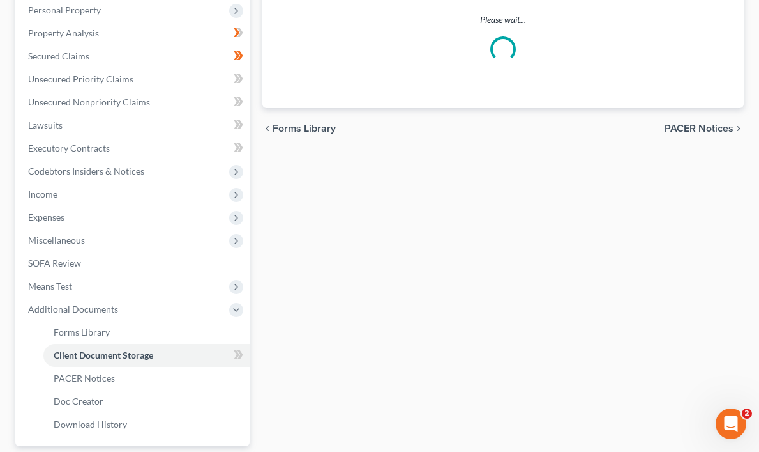
select select "0"
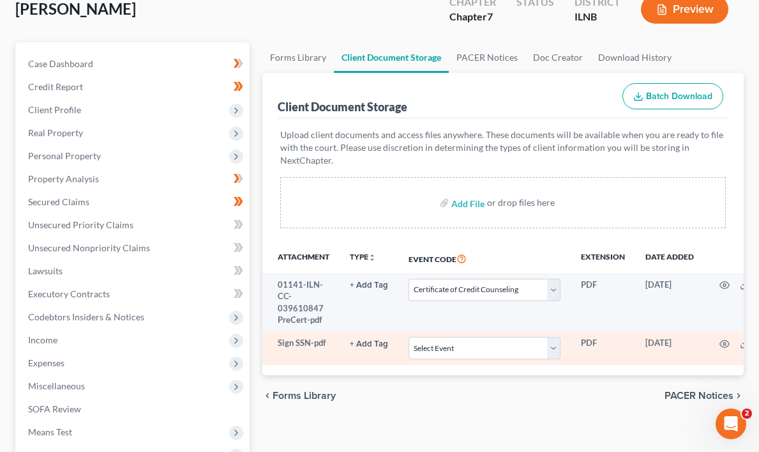
scroll to position [0, 0]
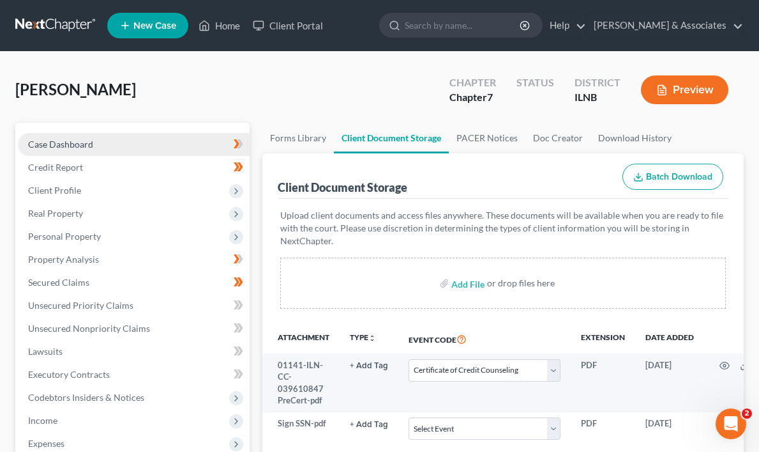
click at [65, 144] on span "Case Dashboard" at bounding box center [60, 144] width 65 height 11
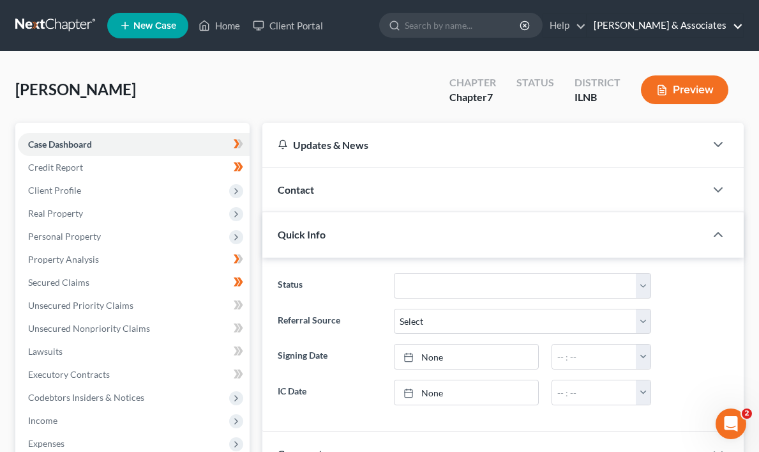
click at [738, 25] on link "[PERSON_NAME] & Associates" at bounding box center [666, 25] width 156 height 23
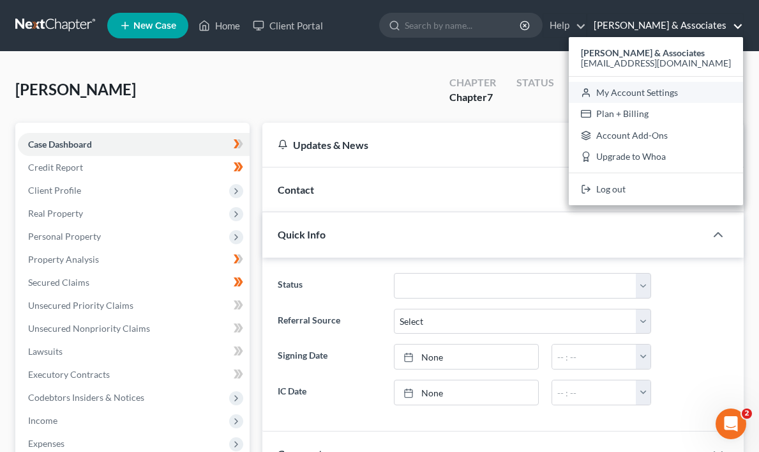
click at [703, 95] on link "My Account Settings" at bounding box center [656, 93] width 174 height 22
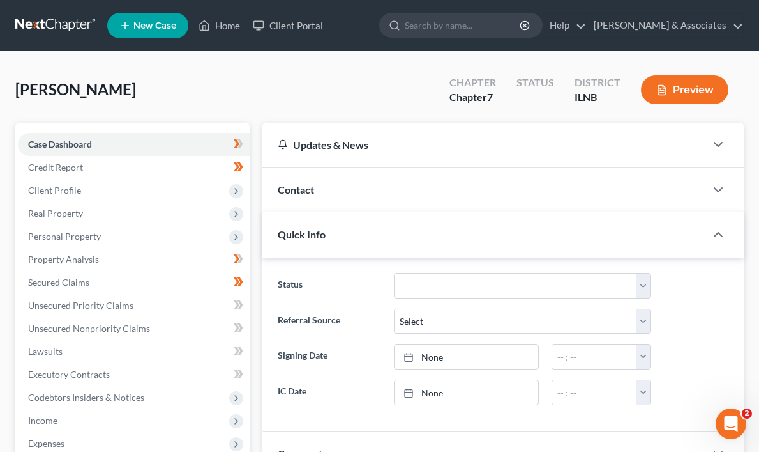
select select "25"
select select "23"
select select "14"
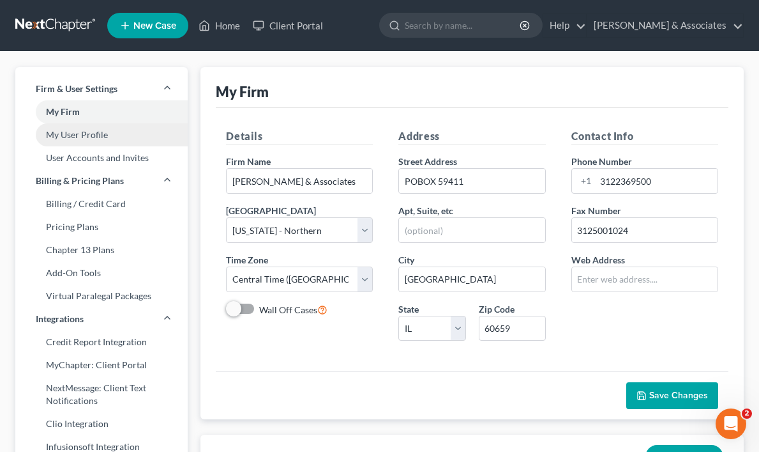
click at [94, 134] on link "My User Profile" at bounding box center [101, 134] width 172 height 23
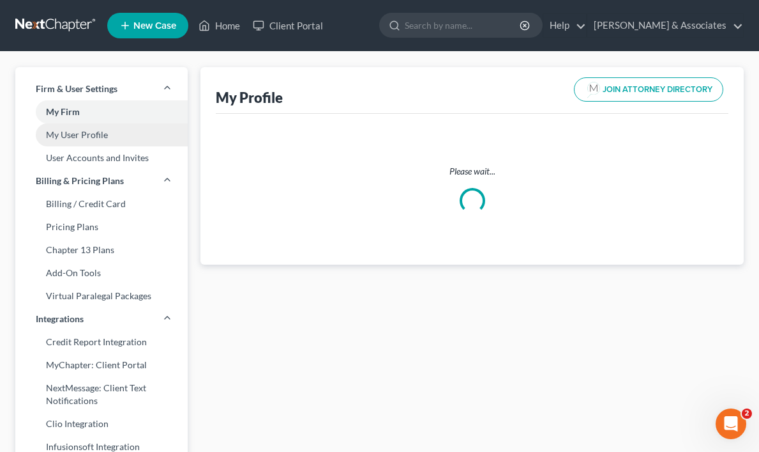
select select "14"
select select "25"
select select "attorney"
select select "0"
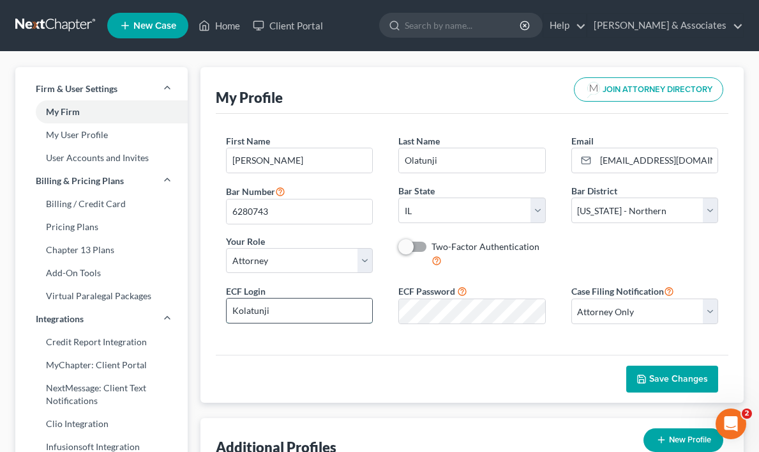
click at [295, 312] on input "Kolatunji" at bounding box center [300, 310] width 146 height 24
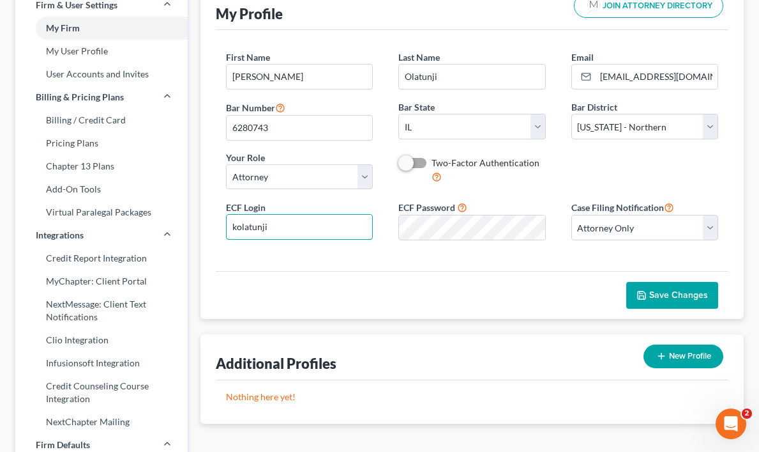
scroll to position [93, 0]
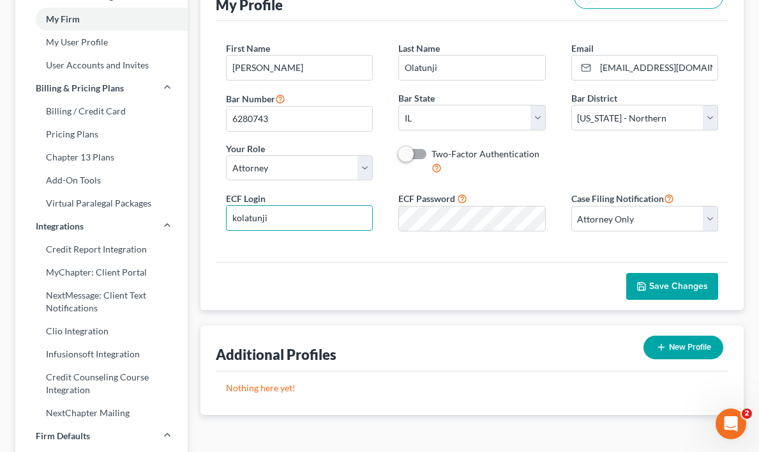
type input "kolatunji"
click at [680, 285] on span "Save Changes" at bounding box center [679, 285] width 59 height 11
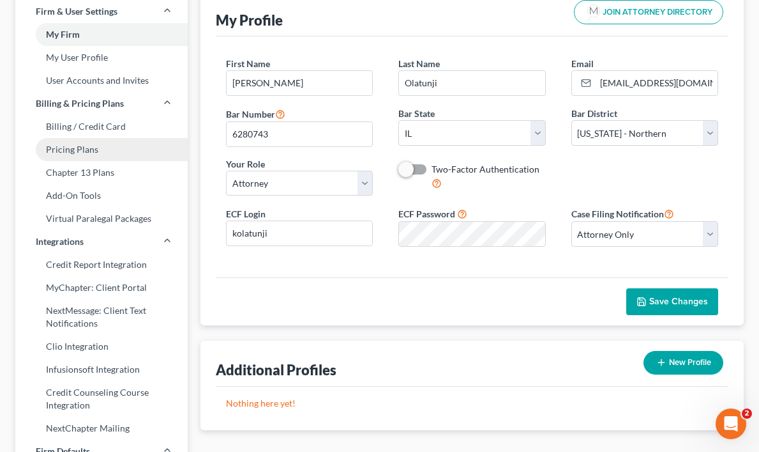
scroll to position [0, 0]
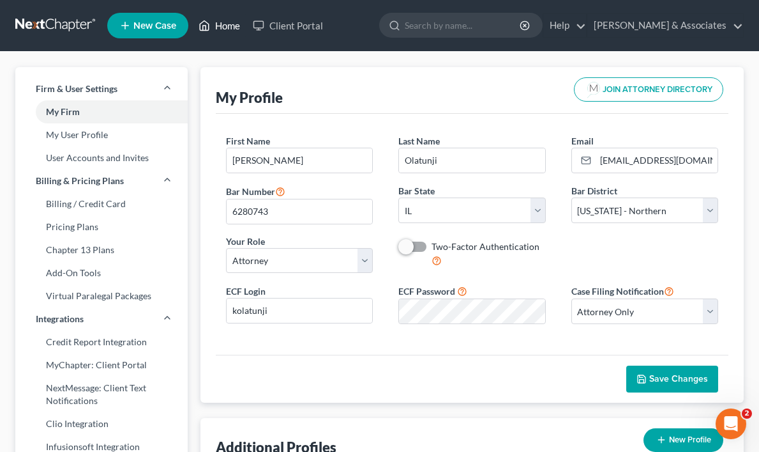
click at [227, 22] on link "Home" at bounding box center [219, 25] width 54 height 23
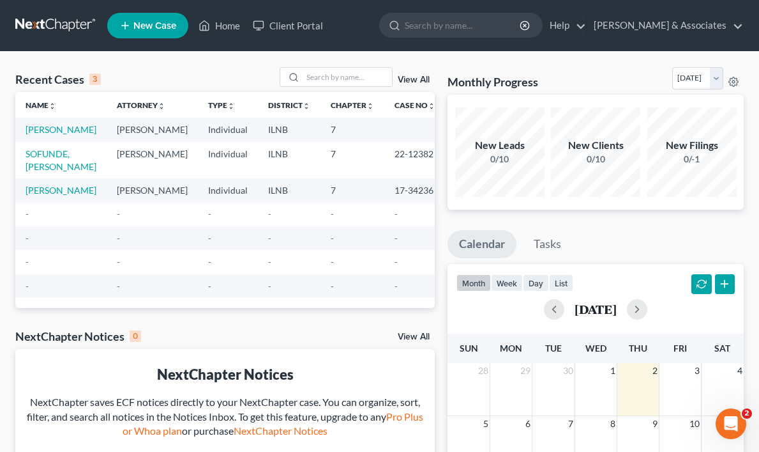
click at [46, 135] on td "[PERSON_NAME]" at bounding box center [60, 130] width 91 height 24
click at [44, 135] on link "[PERSON_NAME]" at bounding box center [61, 129] width 71 height 11
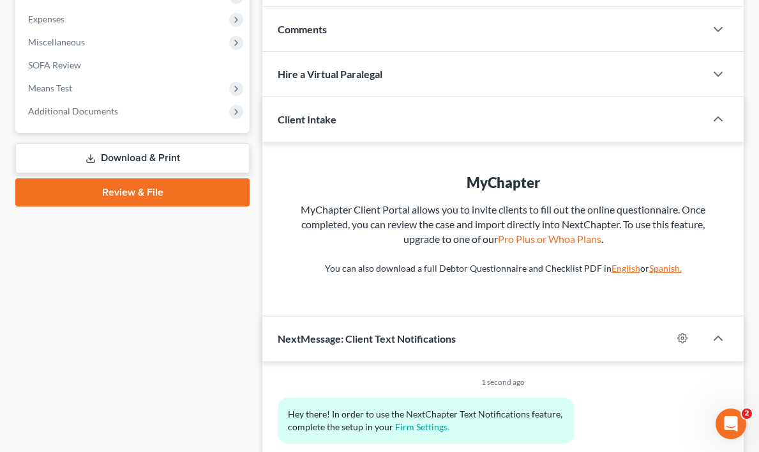
scroll to position [428, 0]
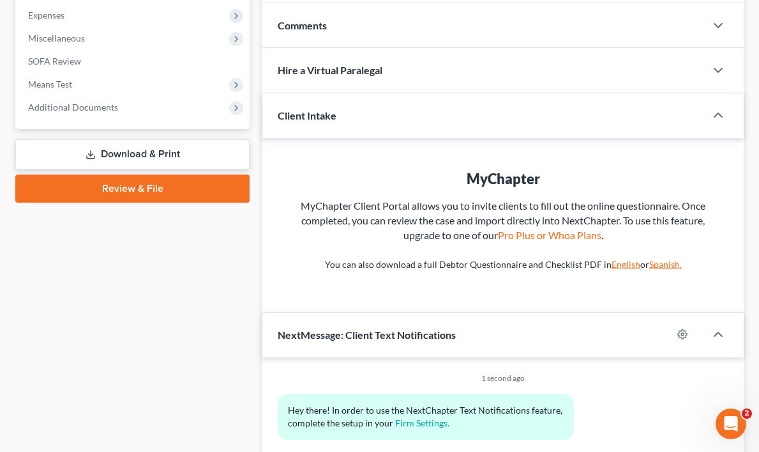
click at [120, 187] on link "Review & File" at bounding box center [132, 188] width 234 height 28
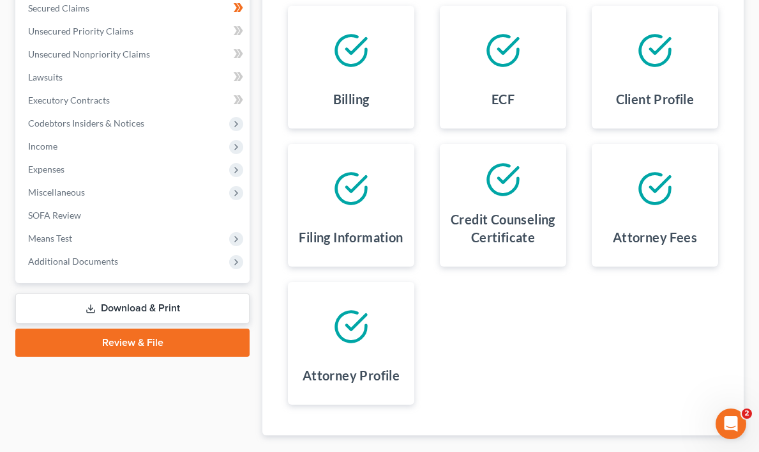
scroll to position [348, 0]
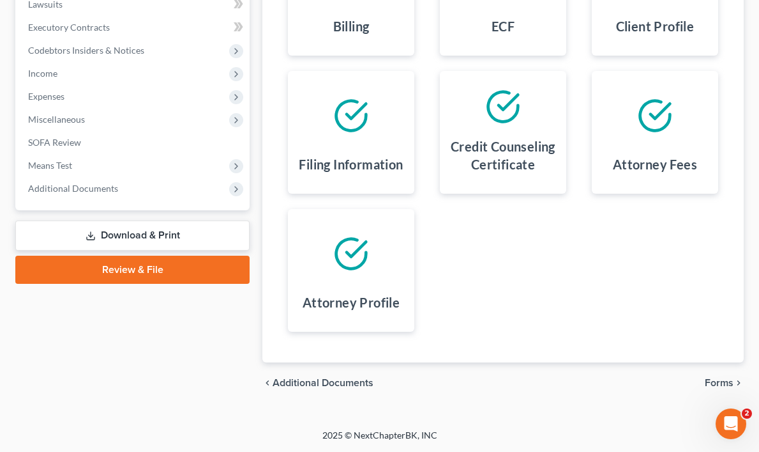
click at [322, 378] on span "Additional Documents" at bounding box center [323, 382] width 101 height 10
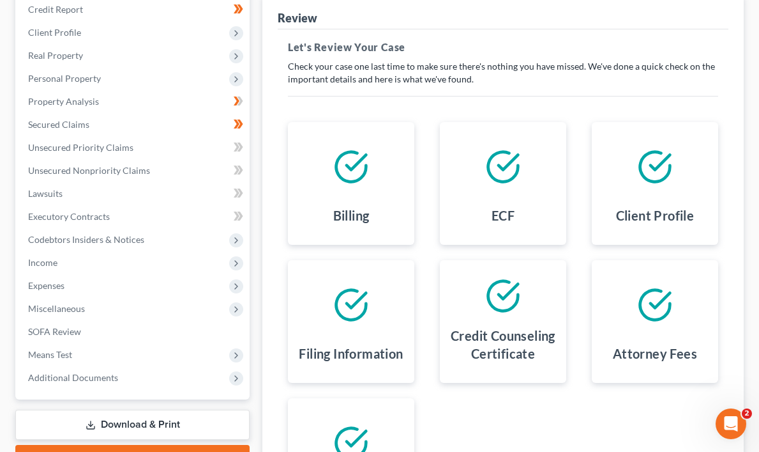
select select "0"
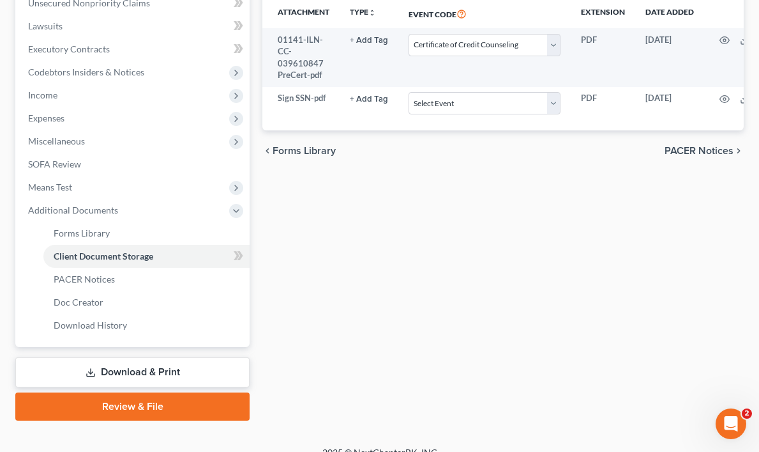
scroll to position [328, 0]
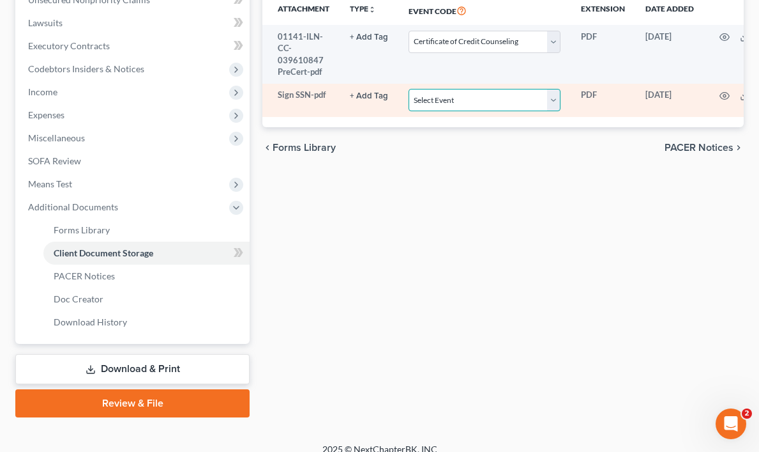
click at [551, 100] on select "Select Event Certificate of Credit Counseling Chapter 13 Calculation of Your Di…" at bounding box center [485, 100] width 152 height 22
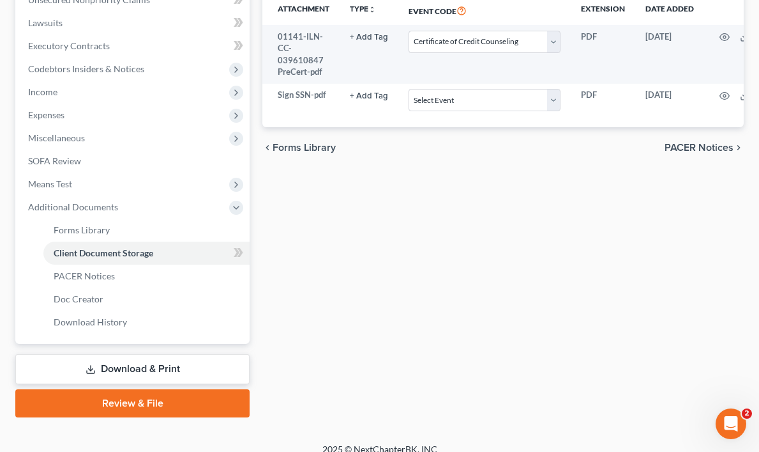
click at [173, 402] on link "Review & File" at bounding box center [132, 403] width 234 height 28
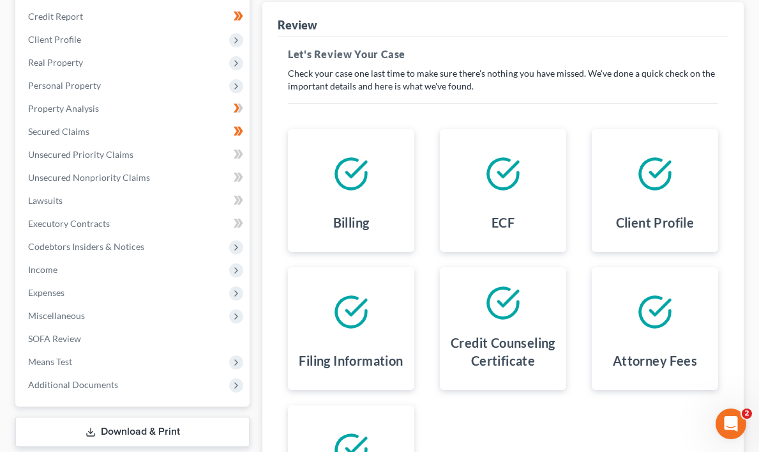
scroll to position [348, 0]
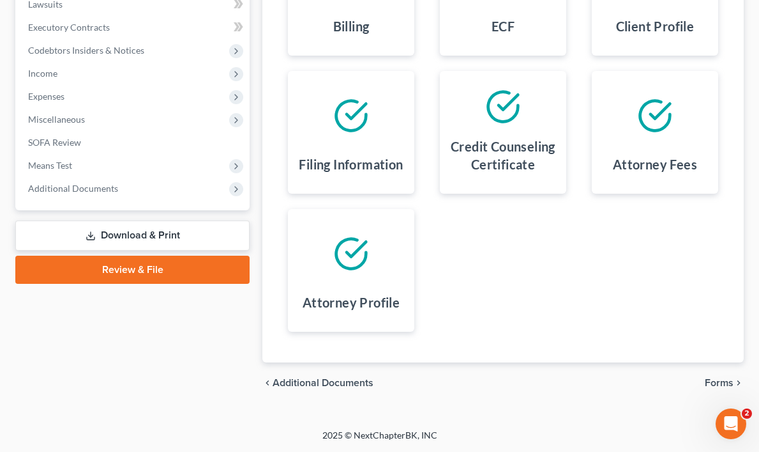
click at [722, 380] on span "Forms" at bounding box center [719, 382] width 29 height 10
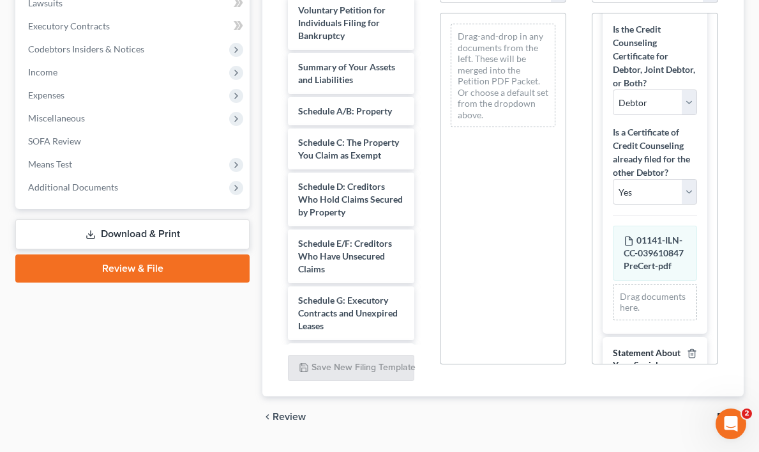
scroll to position [106, 0]
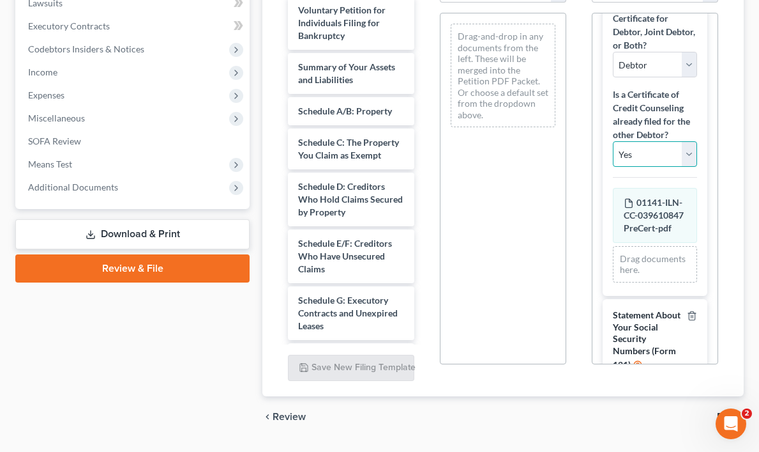
click at [689, 155] on select "Yes No" at bounding box center [655, 154] width 84 height 26
select select "1"
click at [613, 141] on select "Yes No" at bounding box center [655, 154] width 84 height 26
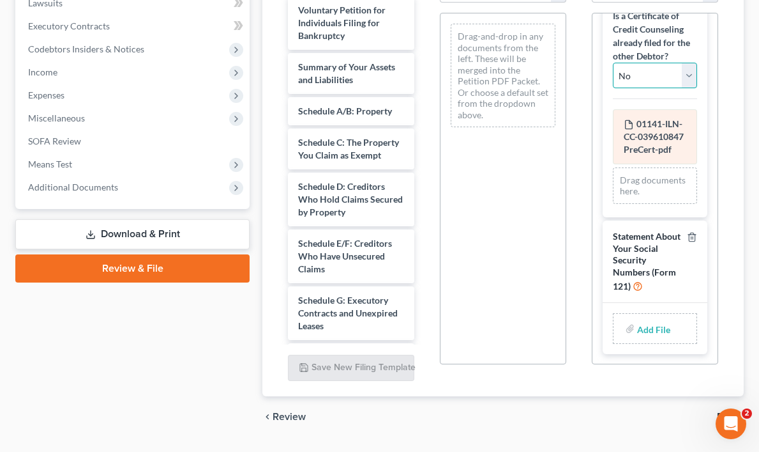
scroll to position [381, 0]
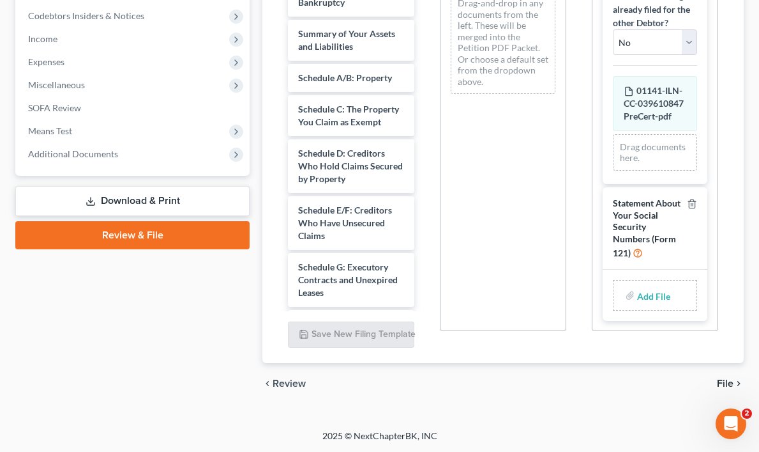
click at [652, 296] on input "file" at bounding box center [652, 295] width 31 height 23
type input "C:\fakepath\Sign SSN.pdf"
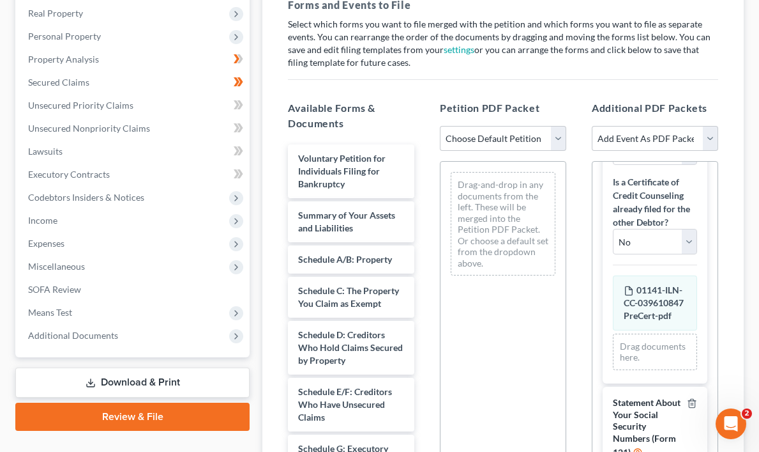
scroll to position [206, 0]
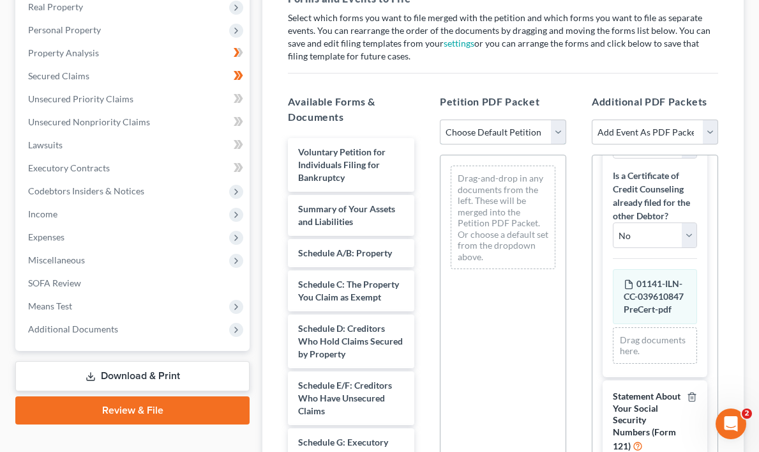
click at [556, 128] on select "Choose Default Petition PDF Packet Emergency Filing (Voluntary Petition and Cre…" at bounding box center [503, 132] width 126 height 26
click at [440, 119] on select "Choose Default Petition PDF Packet Emergency Filing (Voluntary Petition and Cre…" at bounding box center [503, 132] width 126 height 26
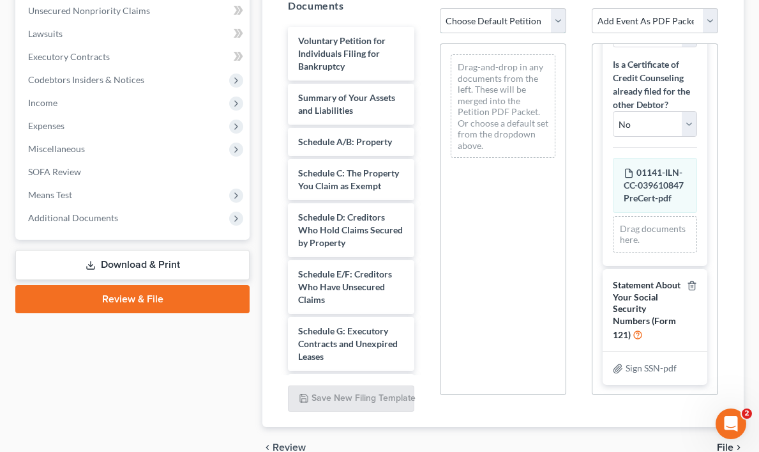
scroll to position [381, 0]
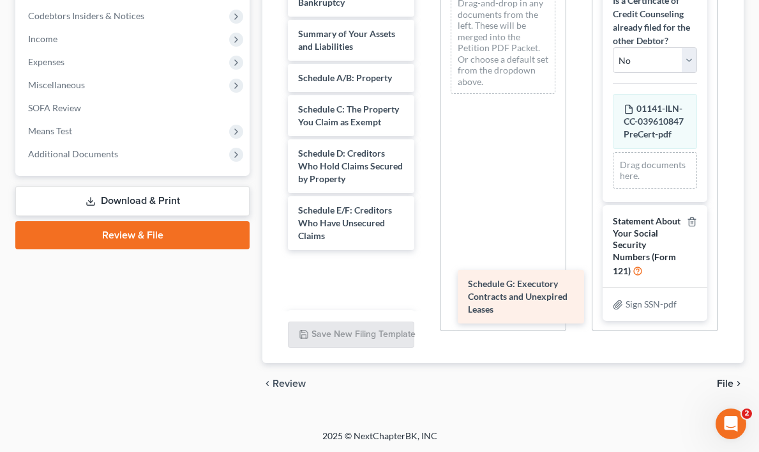
drag, startPoint x: 320, startPoint y: 273, endPoint x: 492, endPoint y: 300, distance: 174.0
click at [425, 300] on div "Schedule G: Executory Contracts and Unexpired Leases Voluntary Petition for Ind…" at bounding box center [351, 425] width 147 height 924
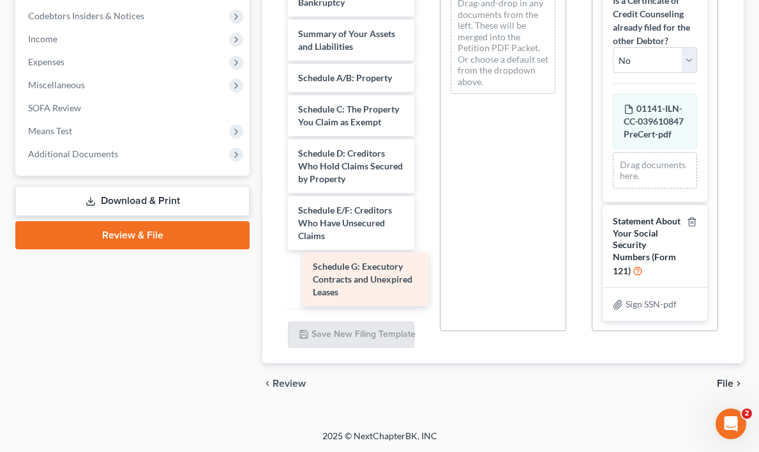
drag, startPoint x: 346, startPoint y: 278, endPoint x: 495, endPoint y: 288, distance: 149.1
click at [425, 288] on div "Schedule G: Executory Contracts and Unexpired Leases Voluntary Petition for Ind…" at bounding box center [351, 425] width 147 height 924
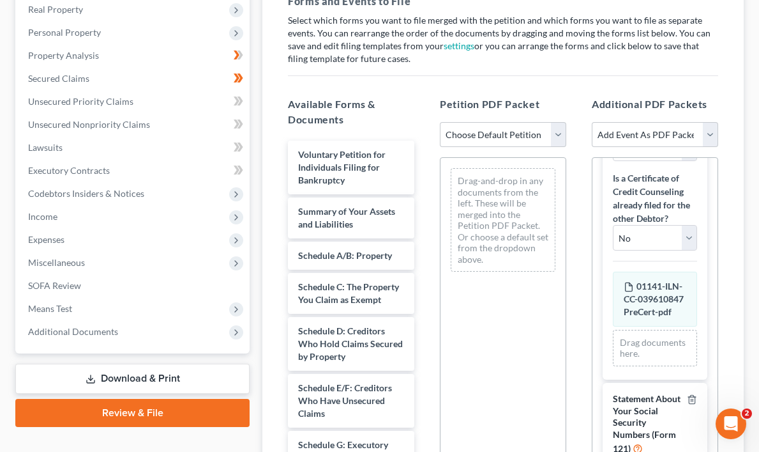
scroll to position [205, 0]
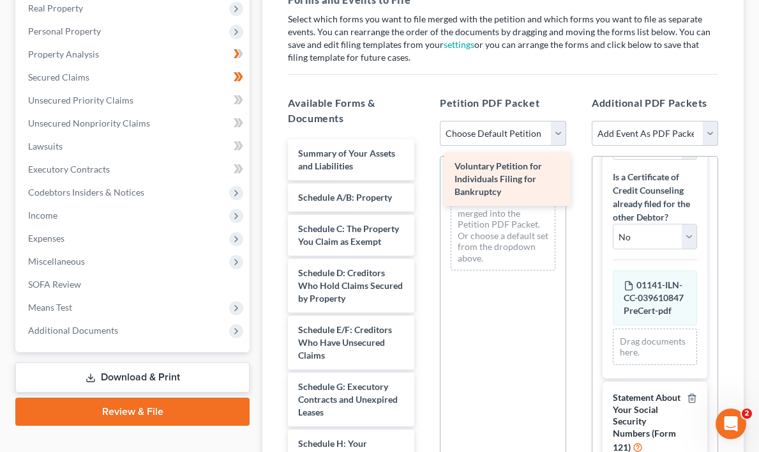
drag, startPoint x: 337, startPoint y: 159, endPoint x: 494, endPoint y: 172, distance: 157.1
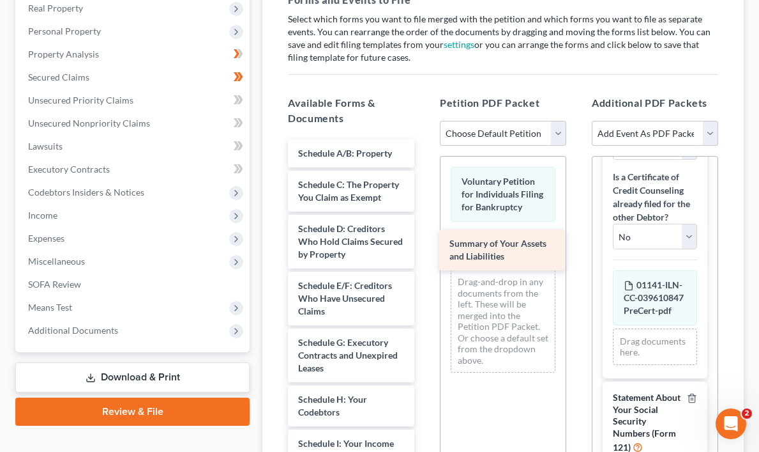
drag, startPoint x: 333, startPoint y: 156, endPoint x: 487, endPoint y: 247, distance: 179.2
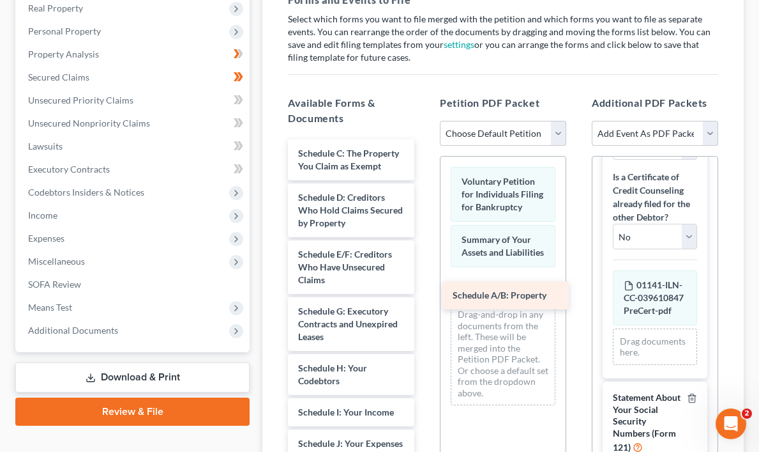
drag, startPoint x: 317, startPoint y: 149, endPoint x: 478, endPoint y: 292, distance: 214.9
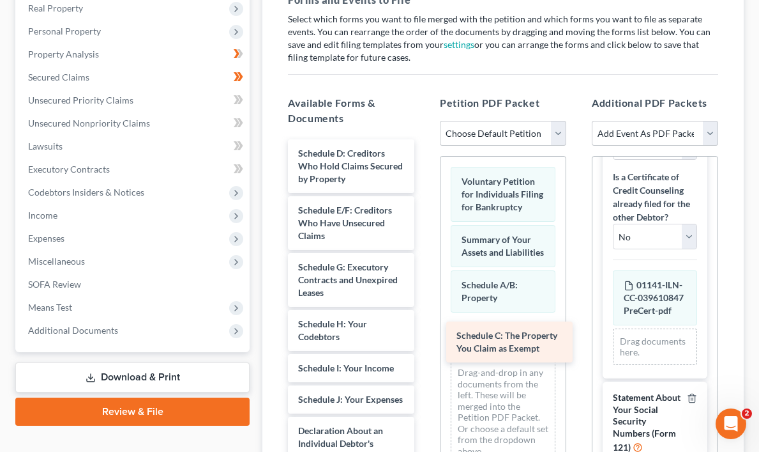
drag, startPoint x: 331, startPoint y: 150, endPoint x: 490, endPoint y: 333, distance: 241.8
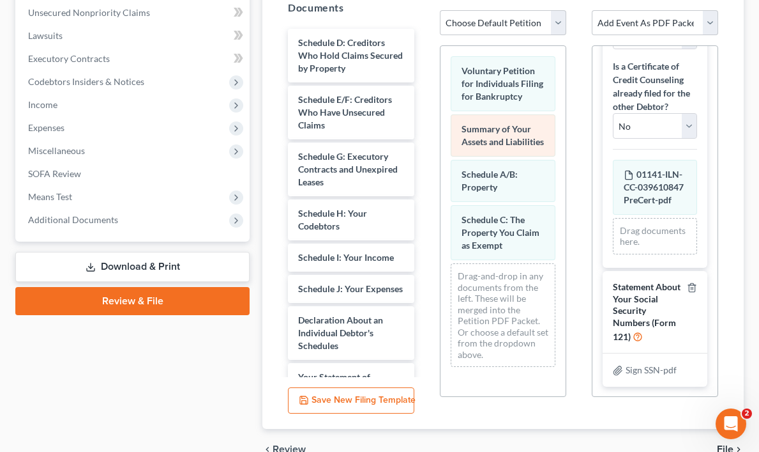
scroll to position [306, 0]
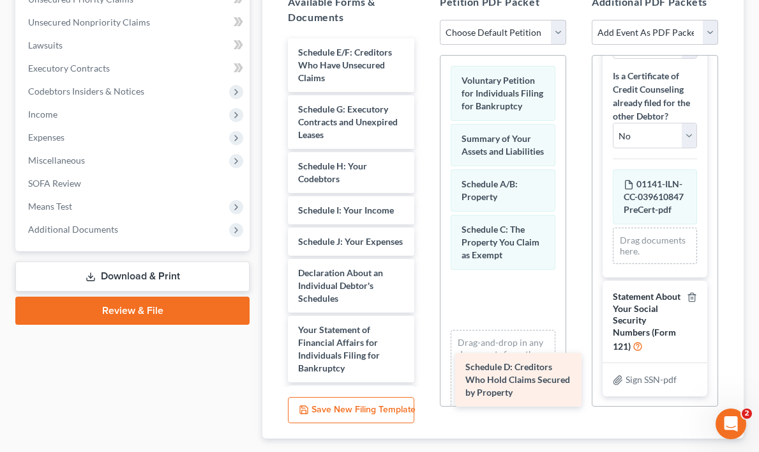
drag, startPoint x: 347, startPoint y: 52, endPoint x: 513, endPoint y: 370, distance: 358.0
click at [425, 370] on div "Schedule D: Creditors Who Hold Claims Secured by Property Schedule D: Creditors…" at bounding box center [351, 383] width 147 height 690
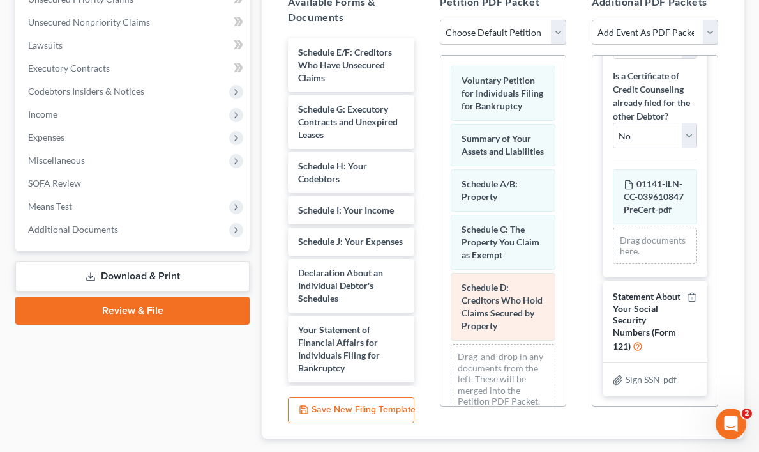
scroll to position [65, 0]
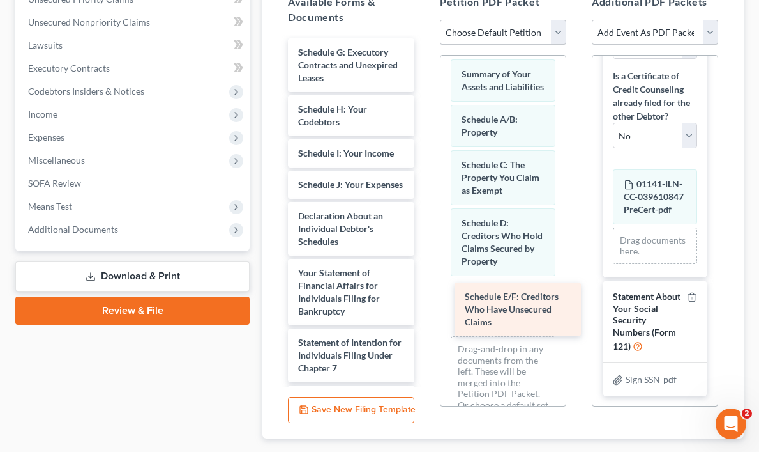
drag, startPoint x: 323, startPoint y: 54, endPoint x: 489, endPoint y: 298, distance: 295.5
click at [425, 298] on div "Schedule E/F: Creditors Who Have Unsecured Claims Schedule E/F: Creditors Who H…" at bounding box center [351, 355] width 147 height 634
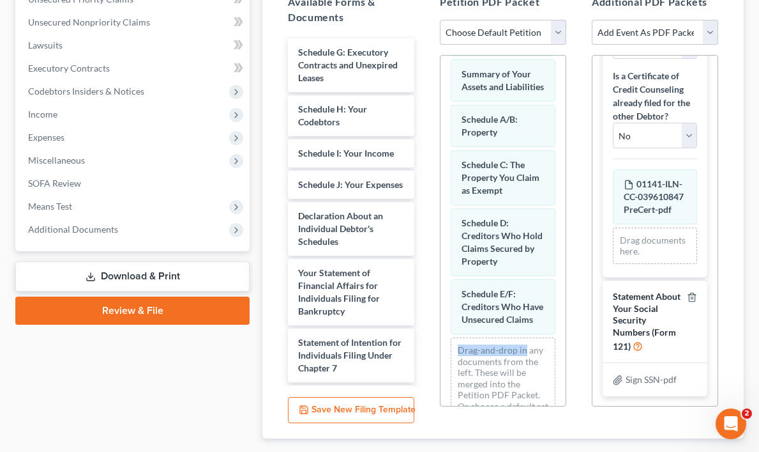
click at [524, 365] on div "Voluntary Petition for Individuals Filing for Bankruptcy Summary of Your Assets…" at bounding box center [503, 221] width 125 height 460
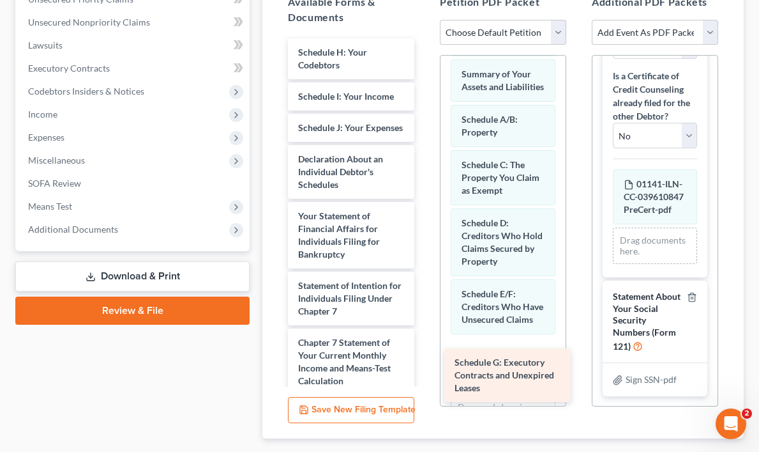
drag, startPoint x: 326, startPoint y: 57, endPoint x: 482, endPoint y: 368, distance: 347.6
click at [425, 368] on div "Schedule G: Executory Contracts and Unexpired Leases Schedule G: Executory Cont…" at bounding box center [351, 326] width 147 height 577
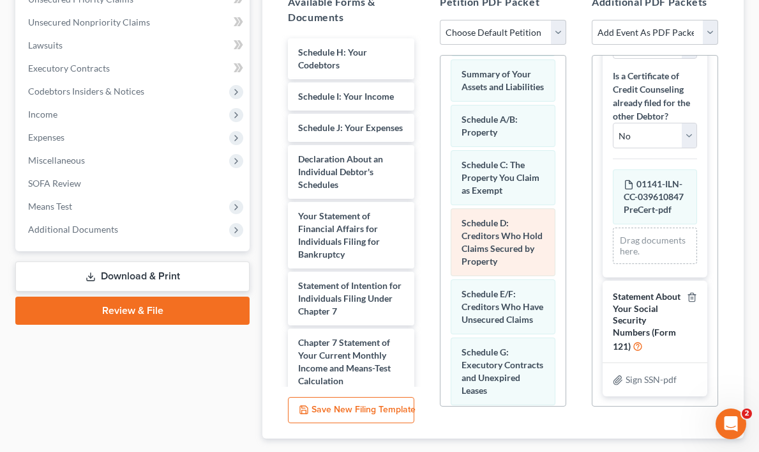
scroll to position [194, 0]
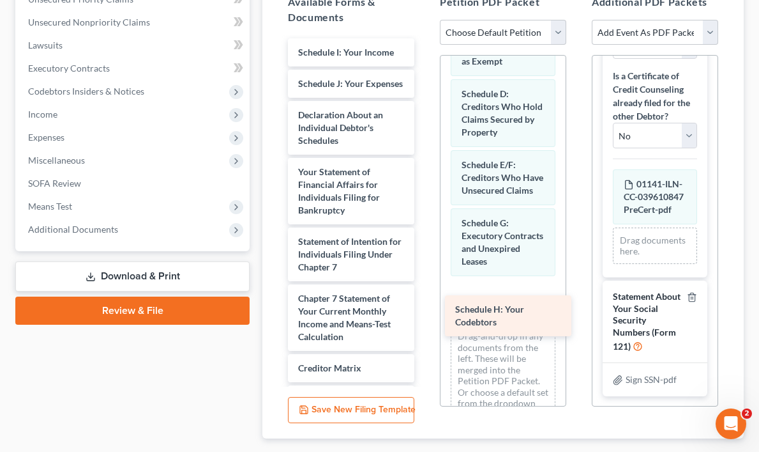
drag, startPoint x: 330, startPoint y: 58, endPoint x: 487, endPoint y: 316, distance: 301.6
click at [425, 316] on div "Schedule H: Your Codebtors Schedule H: Your Codebtors Schedule I: Your Income S…" at bounding box center [351, 304] width 147 height 533
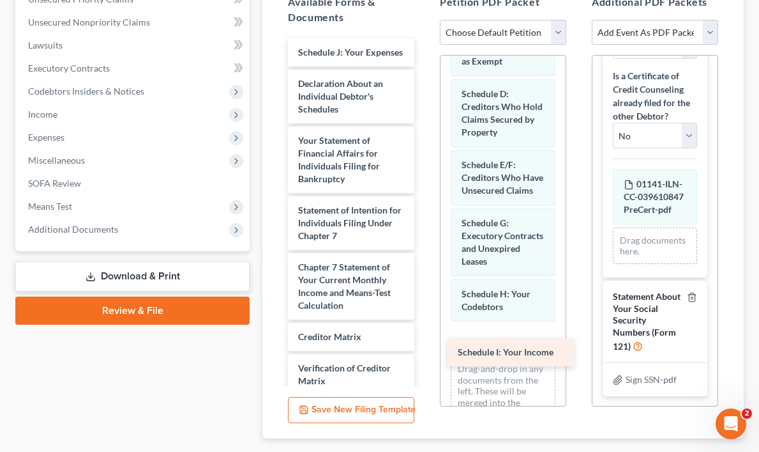
drag, startPoint x: 327, startPoint y: 51, endPoint x: 487, endPoint y: 351, distance: 340.0
click at [425, 351] on div "Schedule I: Your Income Schedule I: Your Income Schedule J: Your Expenses Decla…" at bounding box center [351, 288] width 147 height 501
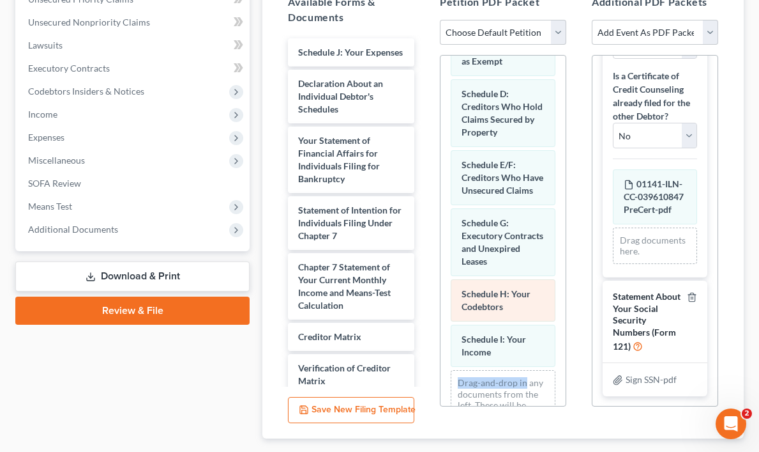
scroll to position [284, 0]
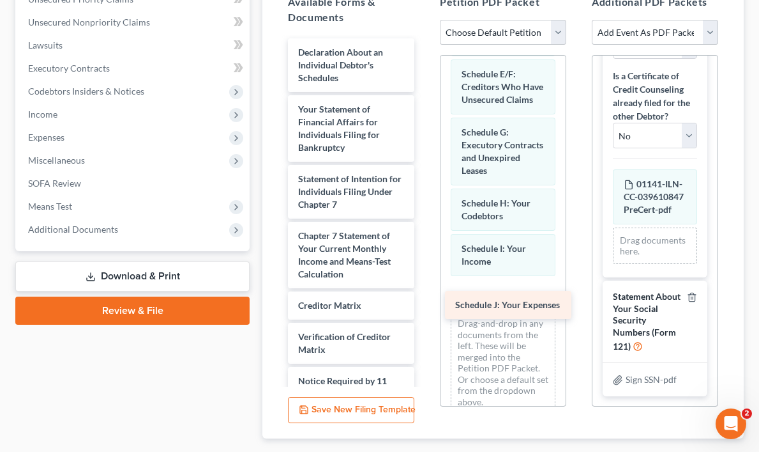
drag, startPoint x: 329, startPoint y: 48, endPoint x: 486, endPoint y: 301, distance: 297.8
click at [425, 301] on div "Schedule J: Your Expenses Schedule J: Your Expenses Declaration About an Indivi…" at bounding box center [351, 273] width 147 height 470
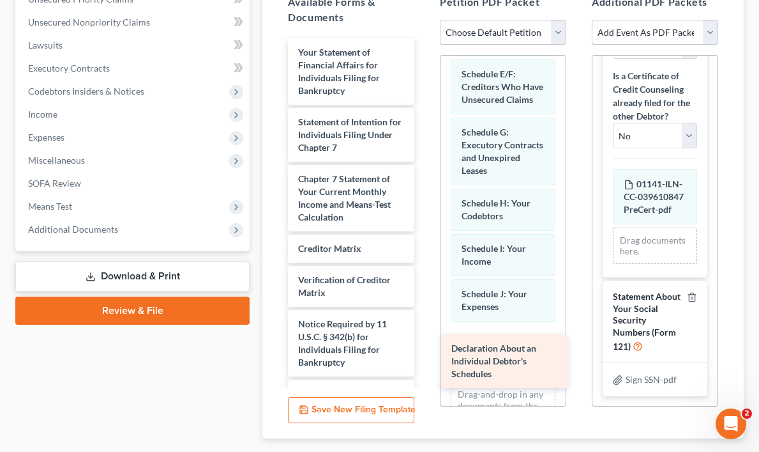
drag, startPoint x: 321, startPoint y: 60, endPoint x: 475, endPoint y: 358, distance: 335.9
click at [425, 358] on div "Declaration About an Individual Debtor's Schedules Declaration About an Individ…" at bounding box center [351, 244] width 147 height 413
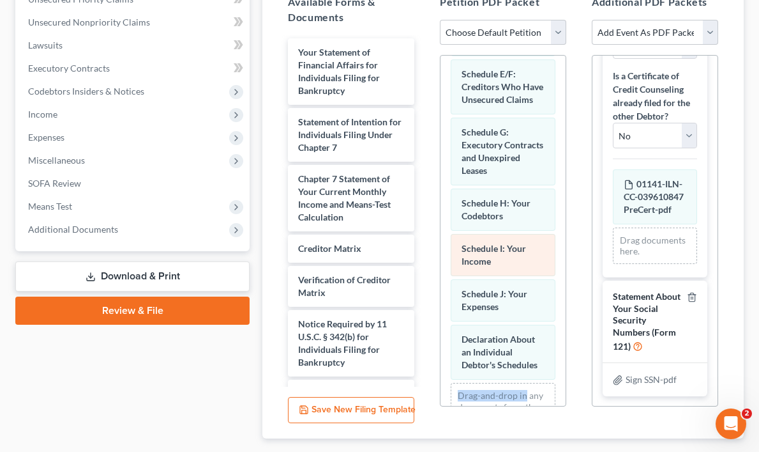
scroll to position [388, 0]
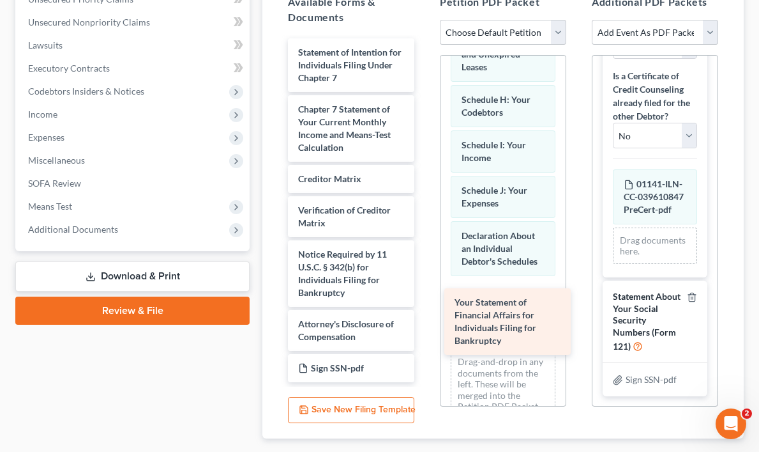
drag, startPoint x: 322, startPoint y: 57, endPoint x: 478, endPoint y: 307, distance: 295.3
click at [425, 307] on div "Your Statement of Financial Affairs for Individuals Filing for Bankruptcy Your …" at bounding box center [351, 210] width 147 height 344
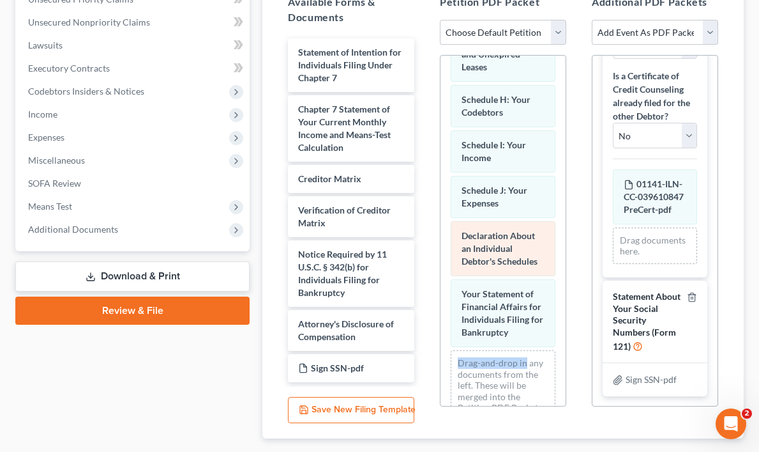
scroll to position [459, 0]
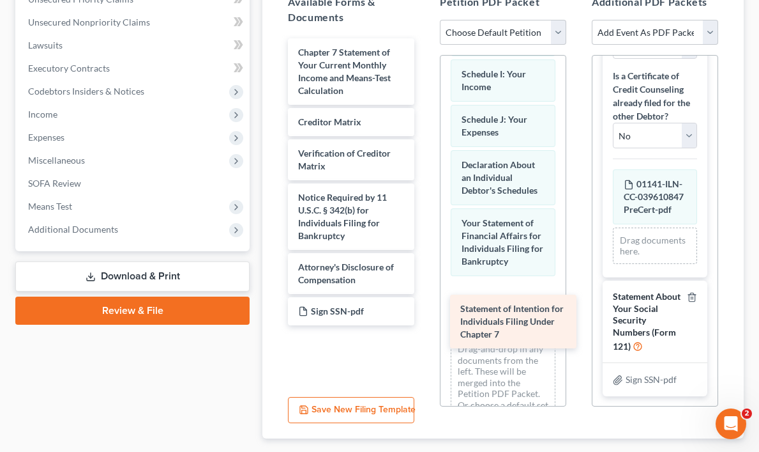
drag, startPoint x: 320, startPoint y: 58, endPoint x: 482, endPoint y: 312, distance: 301.0
click at [425, 312] on div "Statement of Intention for Individuals Filing Under Chapter 7 Statement of Inte…" at bounding box center [351, 181] width 147 height 287
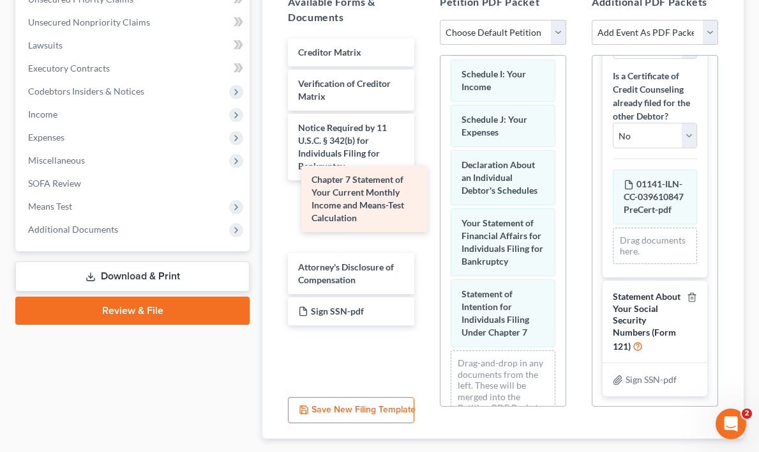
drag, startPoint x: 316, startPoint y: 54, endPoint x: 321, endPoint y: 187, distance: 133.0
click at [321, 187] on div "Chapter 7 Statement of Your Current Monthly Income and Means-Test Calculation C…" at bounding box center [351, 181] width 147 height 287
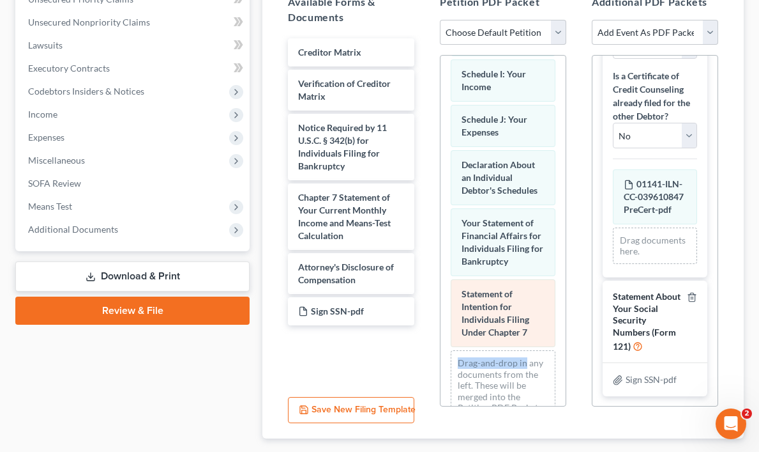
scroll to position [529, 0]
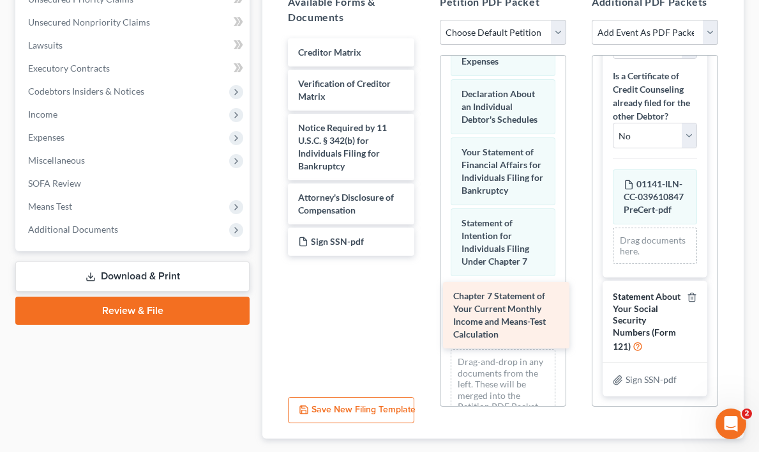
drag, startPoint x: 336, startPoint y: 203, endPoint x: 494, endPoint y: 303, distance: 187.1
click at [425, 255] on div "Chapter 7 Statement of Your Current Monthly Income and Means-Test Calculation C…" at bounding box center [351, 146] width 147 height 217
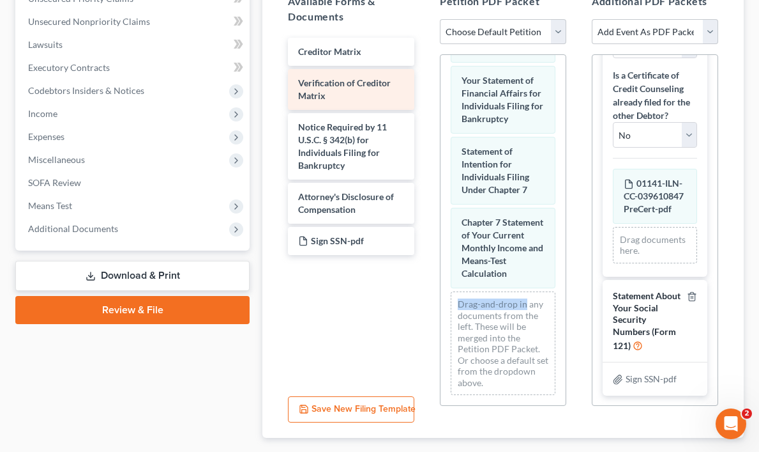
scroll to position [314, 0]
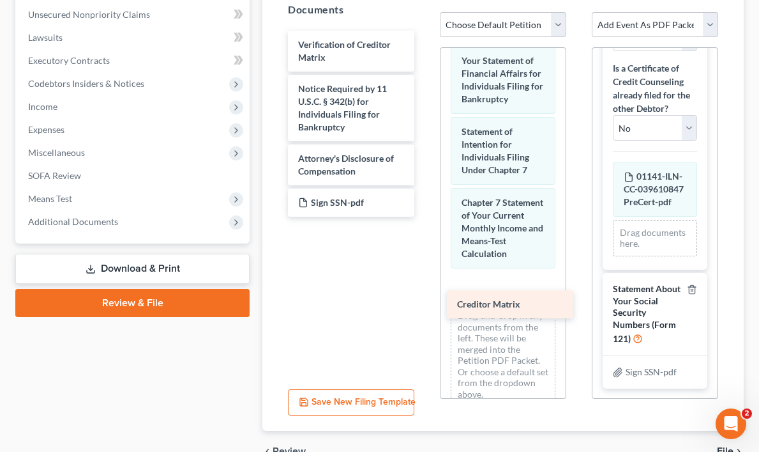
drag, startPoint x: 326, startPoint y: 36, endPoint x: 485, endPoint y: 296, distance: 304.4
click at [425, 217] on div "Creditor Matrix Creditor Matrix Verification of Creditor Matrix Notice Required…" at bounding box center [351, 124] width 147 height 186
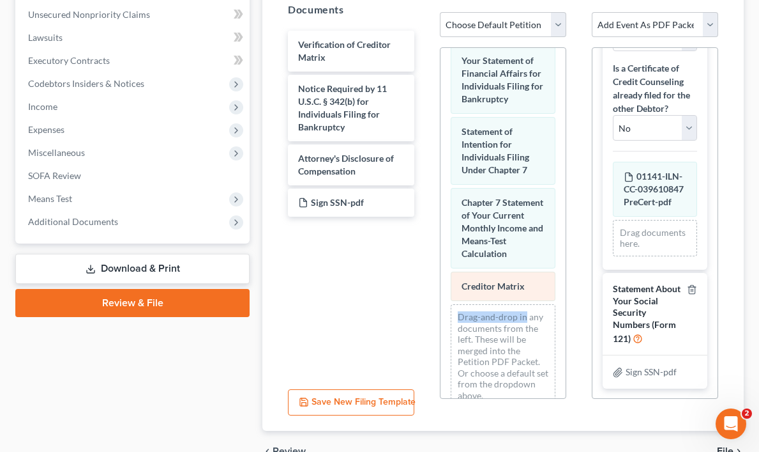
scroll to position [646, 0]
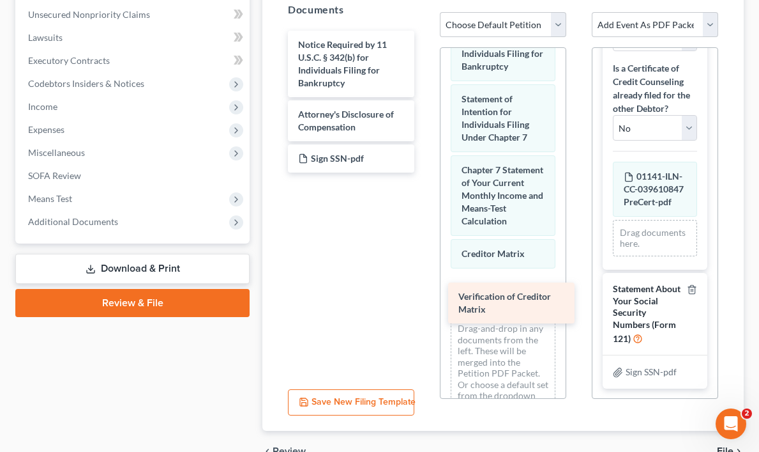
drag, startPoint x: 316, startPoint y: 46, endPoint x: 476, endPoint y: 298, distance: 298.9
click at [425, 172] on div "Verification of Creditor Matrix Verification of Creditor Matrix Notice Required…" at bounding box center [351, 102] width 147 height 142
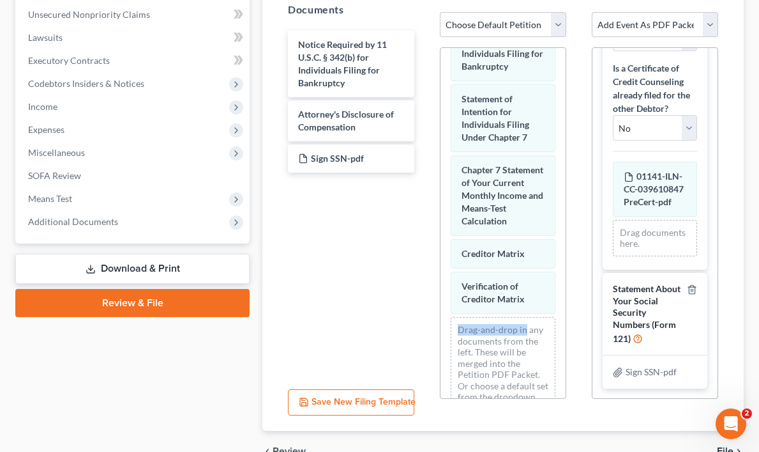
scroll to position [691, 0]
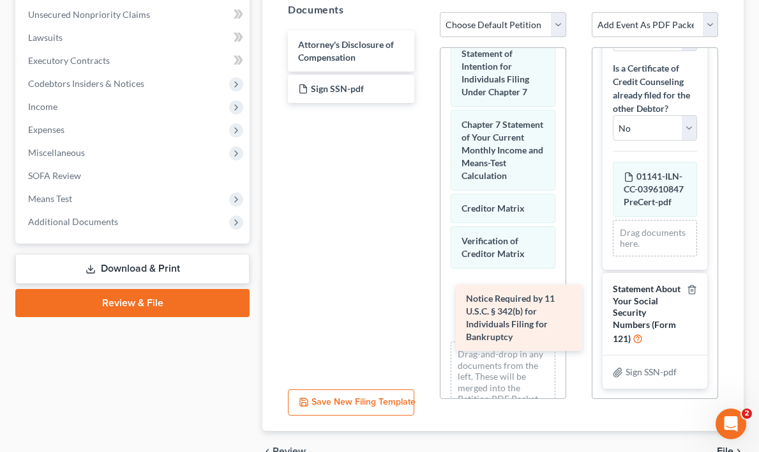
drag, startPoint x: 316, startPoint y: 56, endPoint x: 484, endPoint y: 309, distance: 304.5
click at [425, 103] on div "Notice Required by 11 U.S.C. § 342(b) for Individuals Filing for Bankruptcy Not…" at bounding box center [351, 67] width 147 height 72
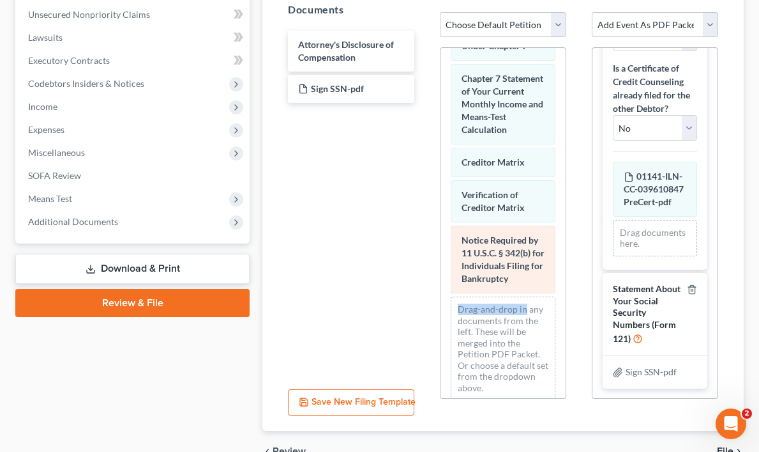
scroll to position [762, 0]
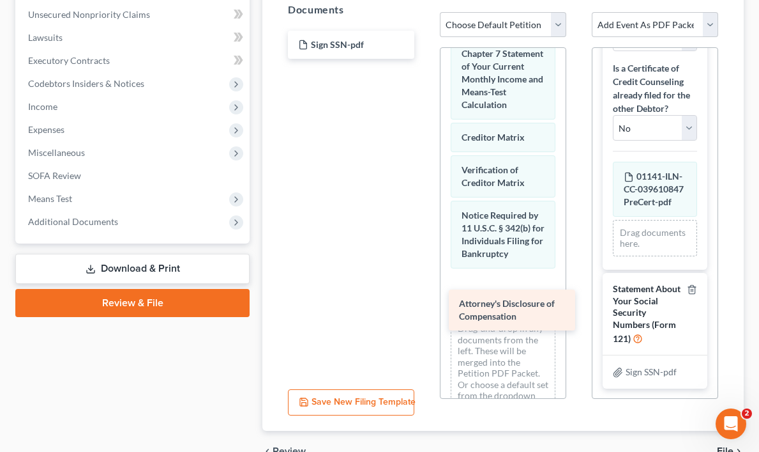
drag, startPoint x: 337, startPoint y: 49, endPoint x: 499, endPoint y: 310, distance: 307.5
click at [425, 59] on div "Attorney's Disclosure of Compensation Attorney's Disclosure of Compensation Sig…" at bounding box center [351, 45] width 147 height 28
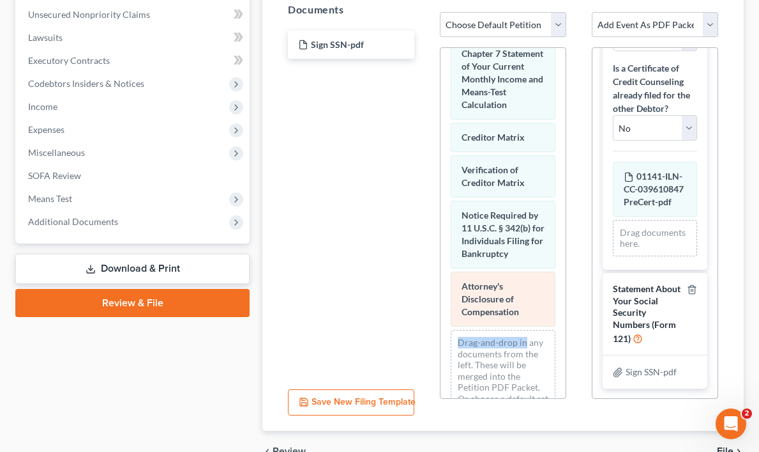
scroll to position [820, 0]
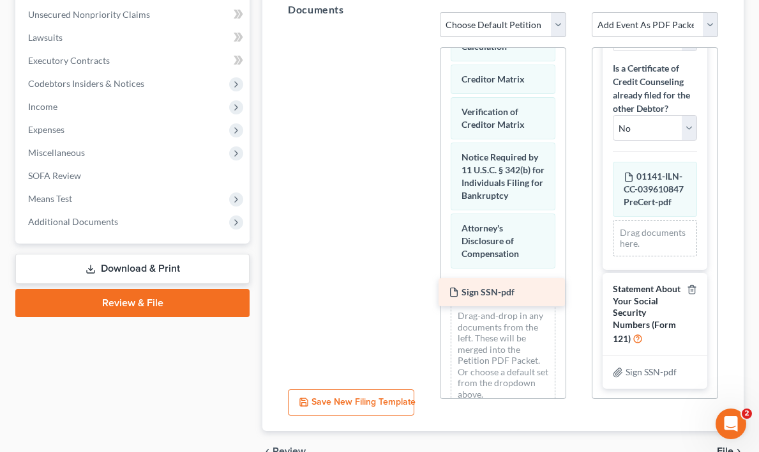
drag, startPoint x: 325, startPoint y: 43, endPoint x: 476, endPoint y: 291, distance: 290.1
click at [425, 27] on div "Sign SSN-pdf Sign SSN-pdf" at bounding box center [351, 27] width 147 height 0
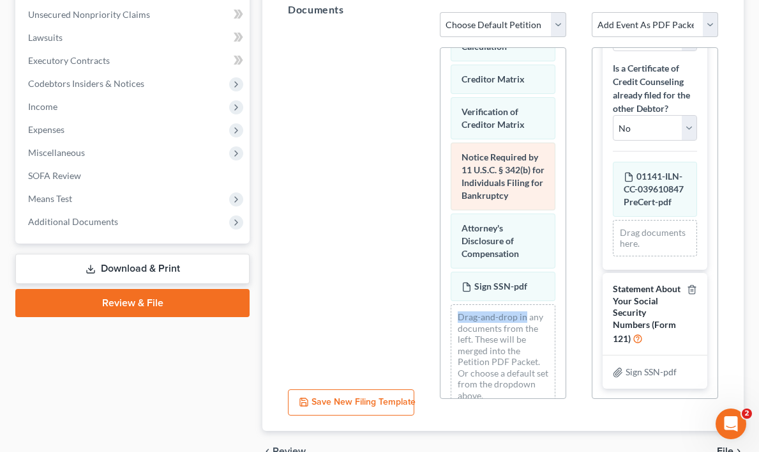
scroll to position [853, 0]
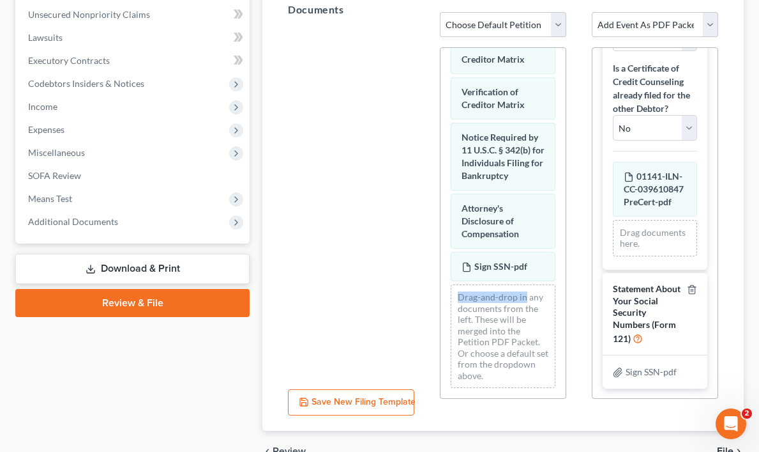
click at [330, 400] on button "Save New Filing Template" at bounding box center [351, 402] width 126 height 27
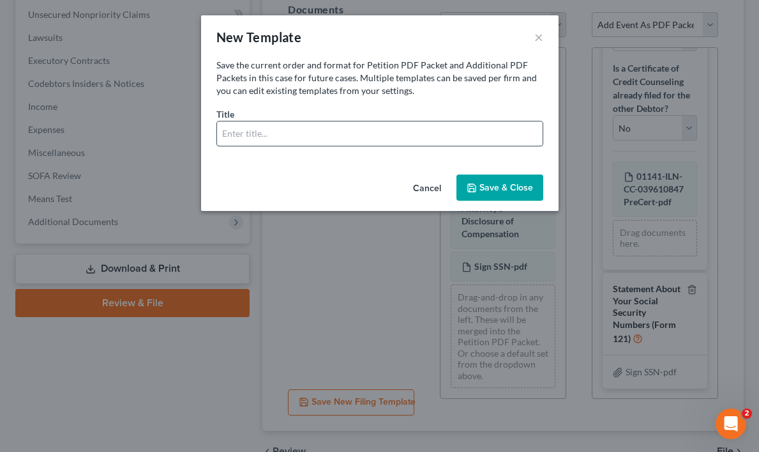
click at [284, 132] on input "text" at bounding box center [380, 133] width 326 height 24
type input "[PERSON_NAME]"
click at [497, 185] on button "Save & Close" at bounding box center [500, 187] width 87 height 27
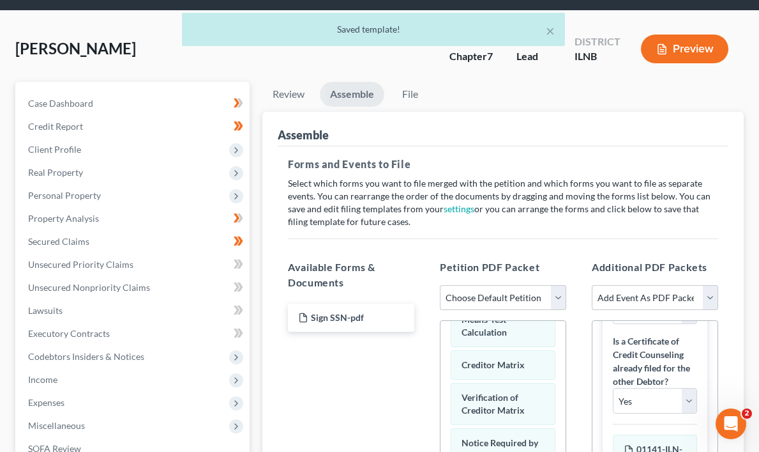
scroll to position [0, 0]
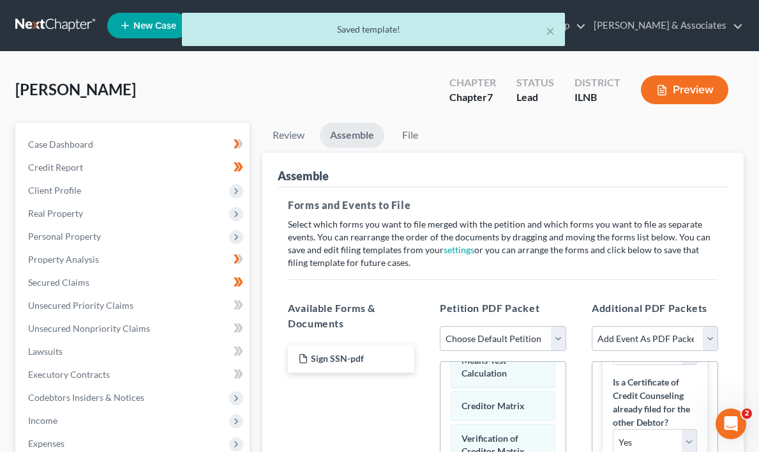
click at [359, 135] on link "Assemble" at bounding box center [352, 135] width 65 height 25
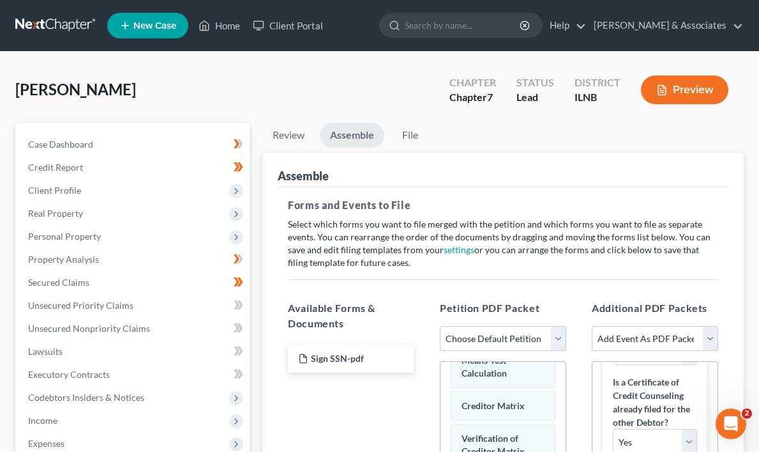
click at [416, 132] on link "File" at bounding box center [410, 135] width 41 height 25
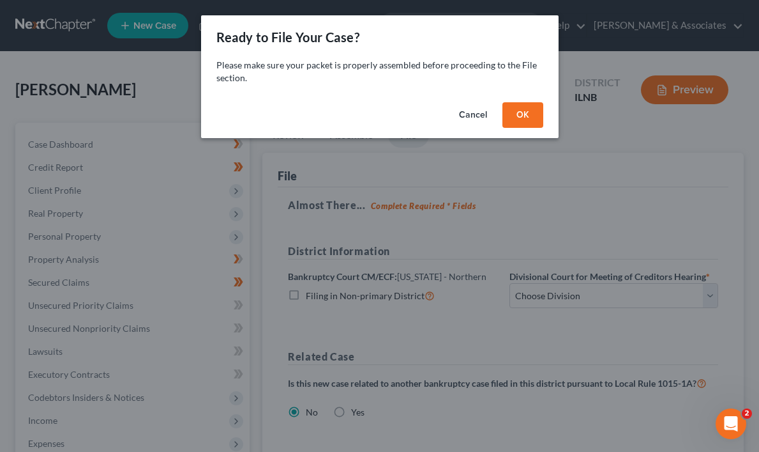
click at [529, 114] on button "OK" at bounding box center [523, 115] width 41 height 26
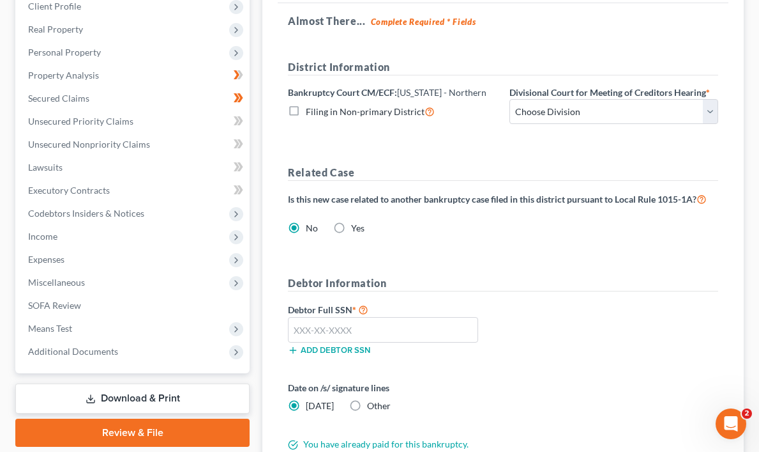
scroll to position [180, 0]
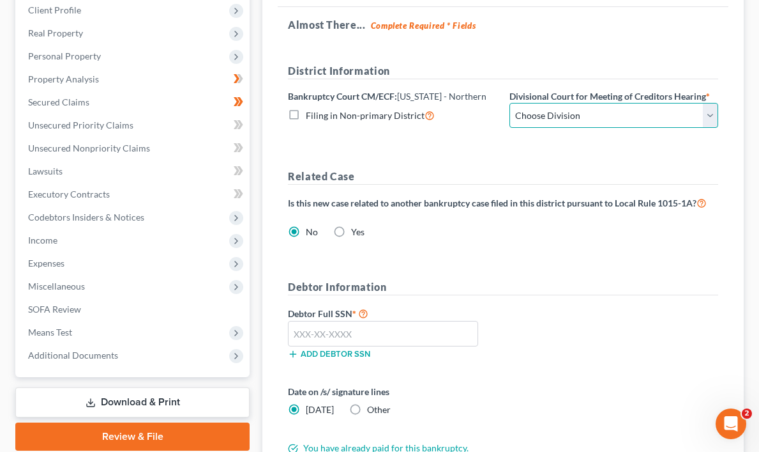
click at [710, 114] on select "Choose Division [GEOGRAPHIC_DATA] Rockford" at bounding box center [614, 116] width 209 height 26
select select "0"
click at [510, 103] on select "Choose Division [GEOGRAPHIC_DATA] Rockford" at bounding box center [614, 116] width 209 height 26
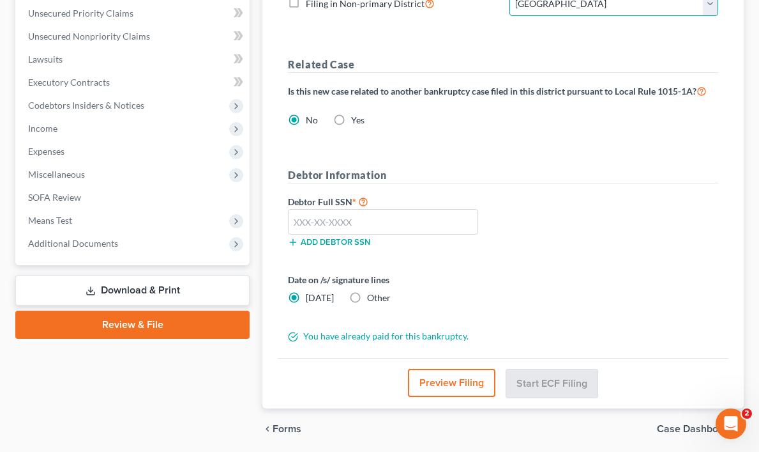
scroll to position [307, 0]
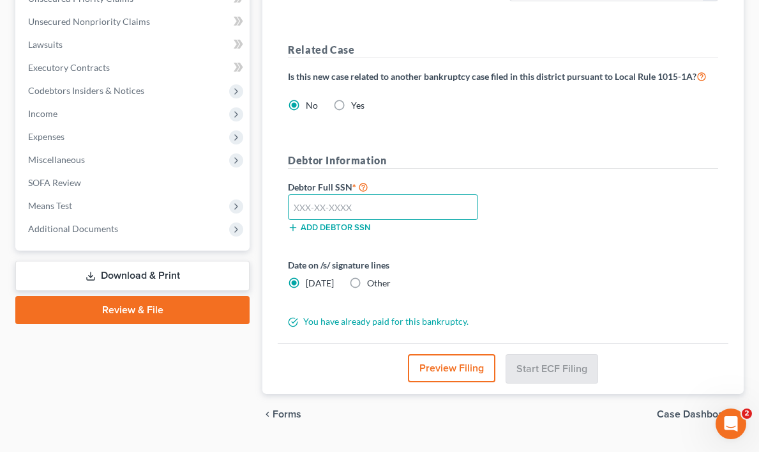
click at [383, 206] on input "text" at bounding box center [383, 207] width 190 height 26
type input "486-19-3658"
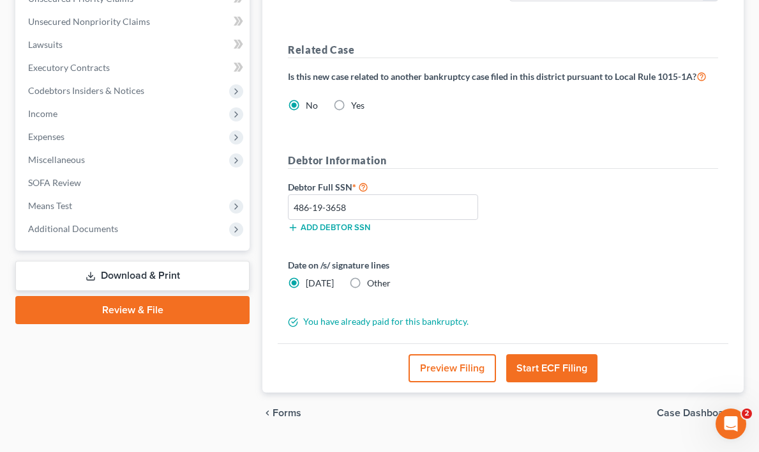
click at [568, 364] on button "Start ECF Filing" at bounding box center [552, 368] width 91 height 28
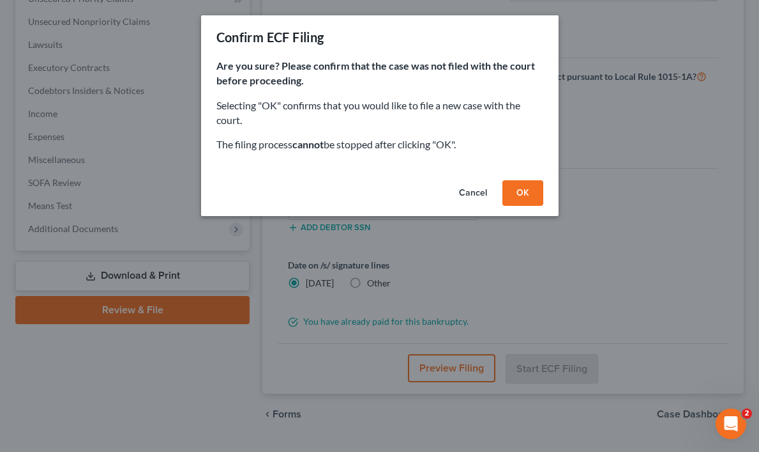
click at [524, 196] on button "OK" at bounding box center [523, 193] width 41 height 26
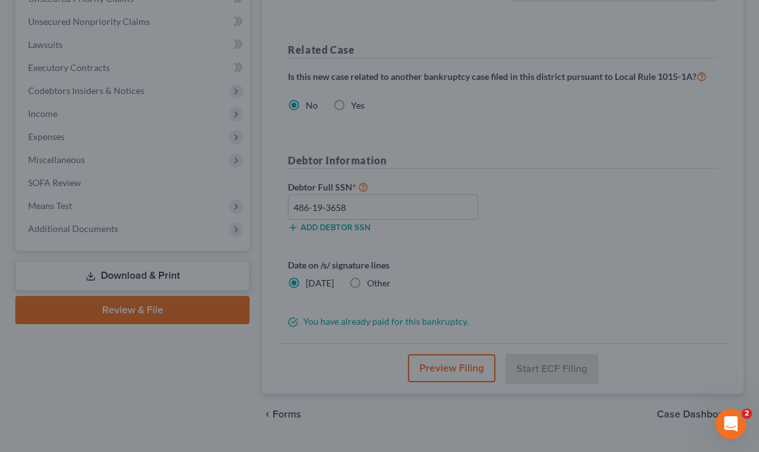
scroll to position [226, 0]
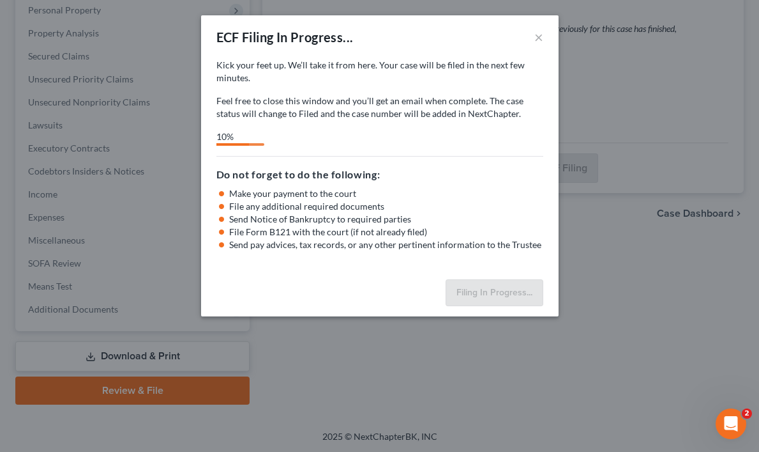
select select "0"
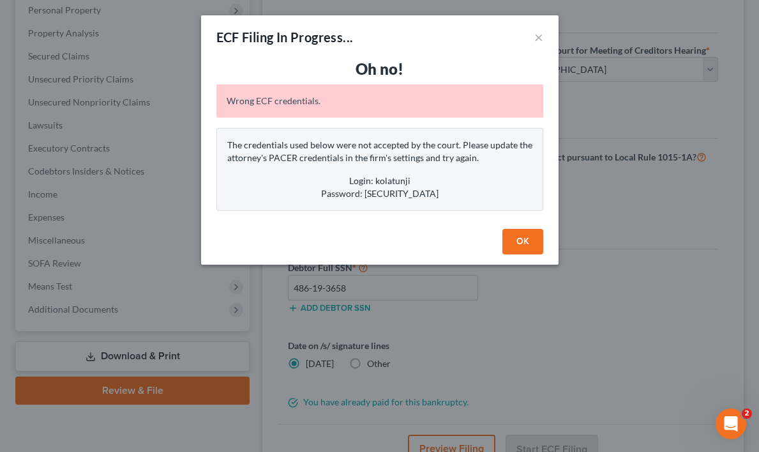
click at [524, 243] on button "OK" at bounding box center [523, 242] width 41 height 26
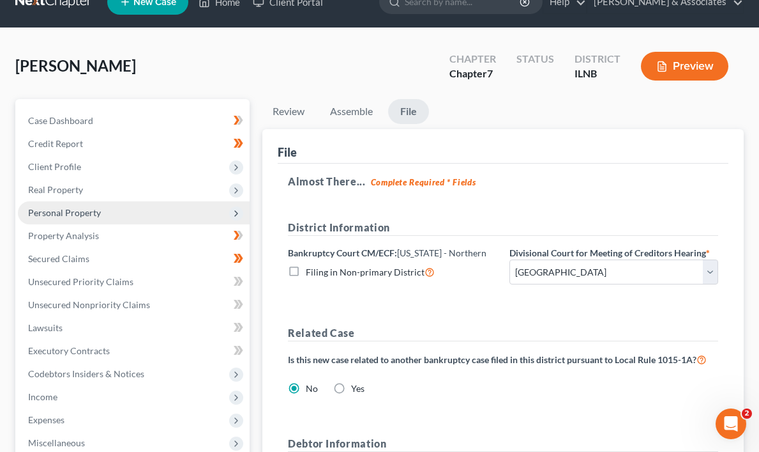
scroll to position [0, 0]
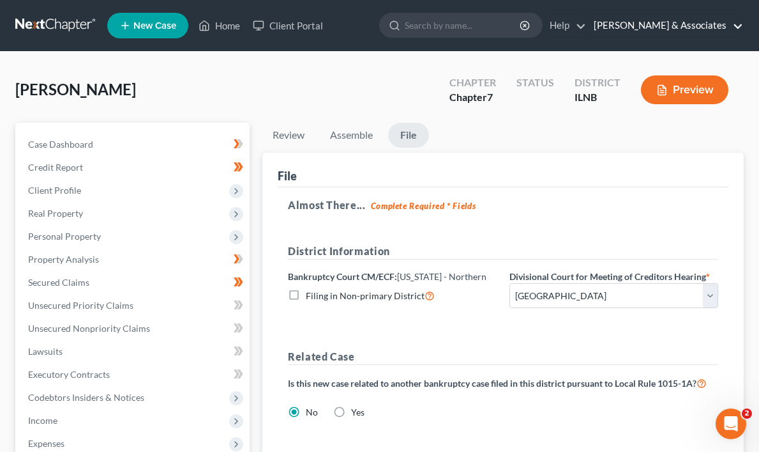
click at [737, 26] on link "[PERSON_NAME] & Associates" at bounding box center [666, 25] width 156 height 23
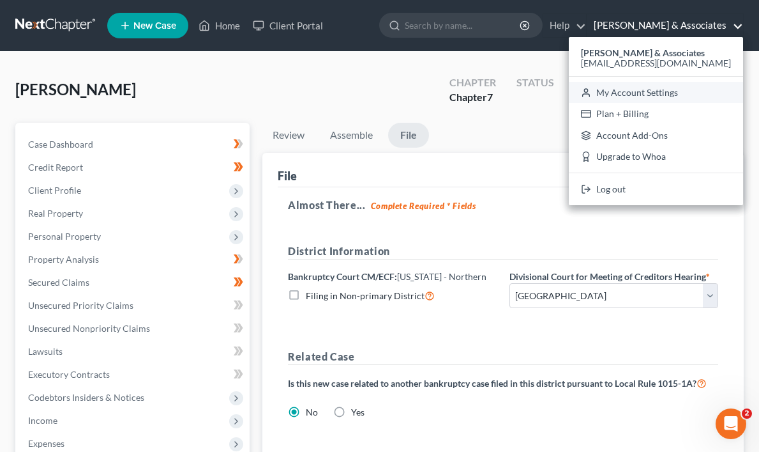
click at [688, 91] on link "My Account Settings" at bounding box center [656, 93] width 174 height 22
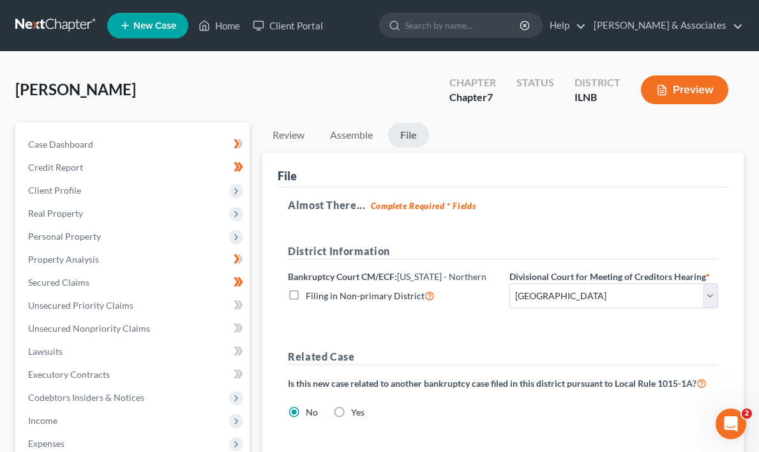
select select "25"
select select "23"
select select "14"
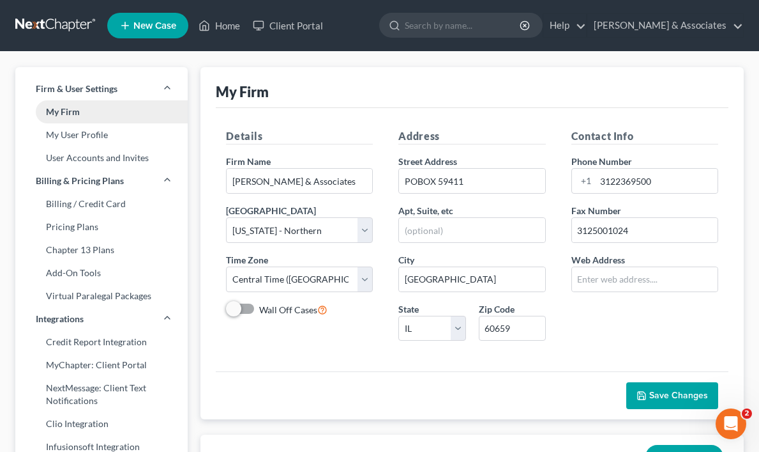
click at [70, 110] on link "My Firm" at bounding box center [101, 111] width 172 height 23
click at [80, 135] on link "My User Profile" at bounding box center [101, 134] width 172 height 23
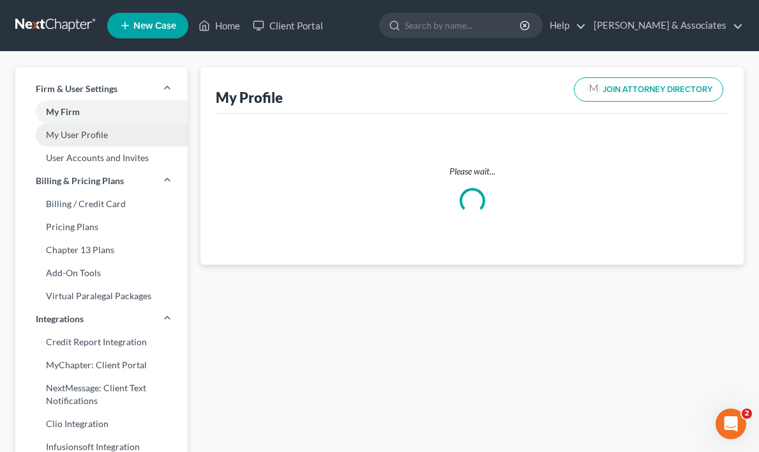
select select "14"
select select "25"
select select "attorney"
select select "0"
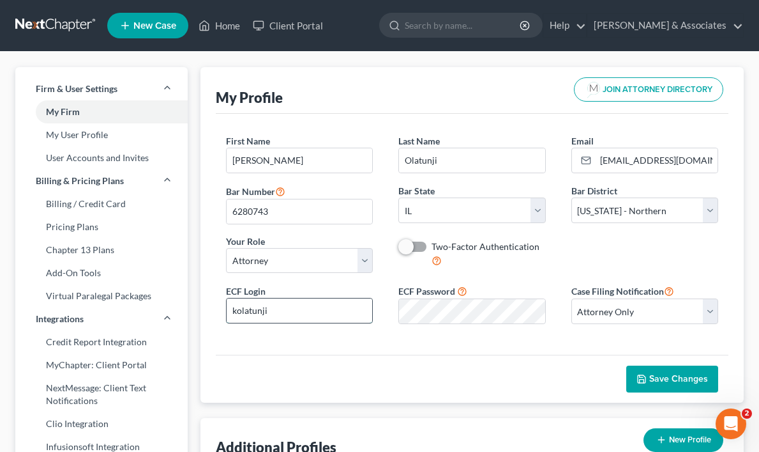
click at [290, 310] on input "kolatunji" at bounding box center [300, 310] width 146 height 24
type input "Kolatunji"
click at [670, 376] on span "Save Changes" at bounding box center [679, 378] width 59 height 11
click at [224, 22] on link "Home" at bounding box center [219, 25] width 54 height 23
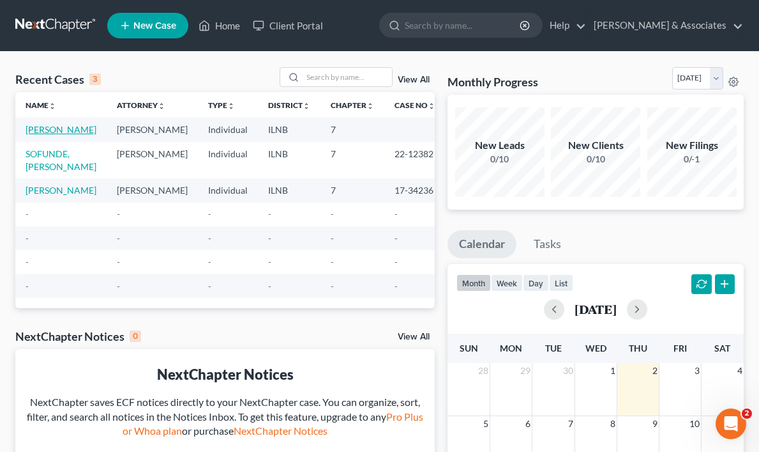
click at [40, 135] on link "[PERSON_NAME]" at bounding box center [61, 129] width 71 height 11
